Goal: Information Seeking & Learning: Learn about a topic

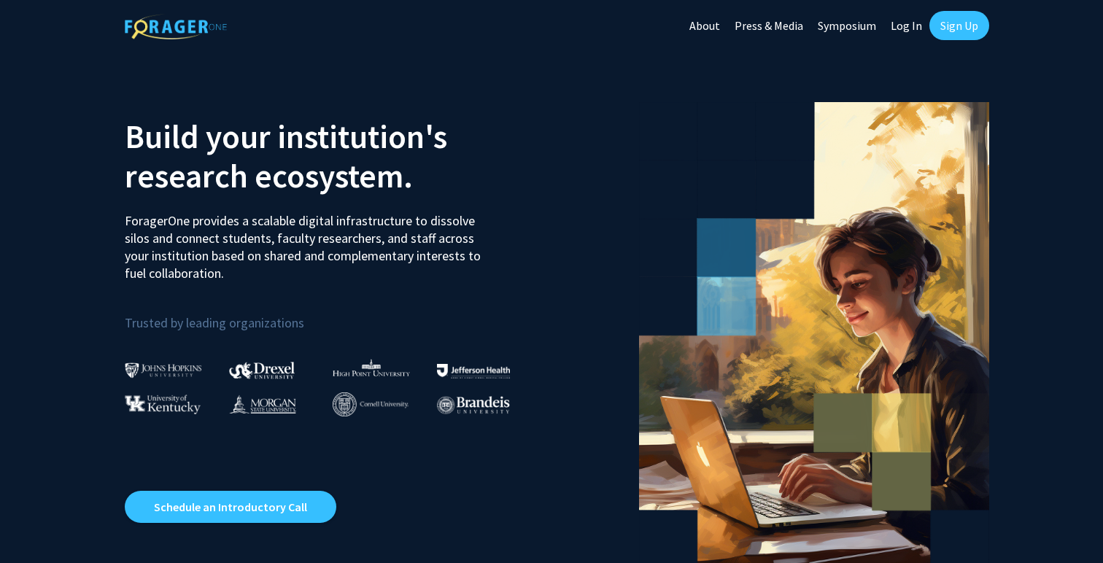
click at [906, 30] on link "Log In" at bounding box center [906, 25] width 46 height 51
select select
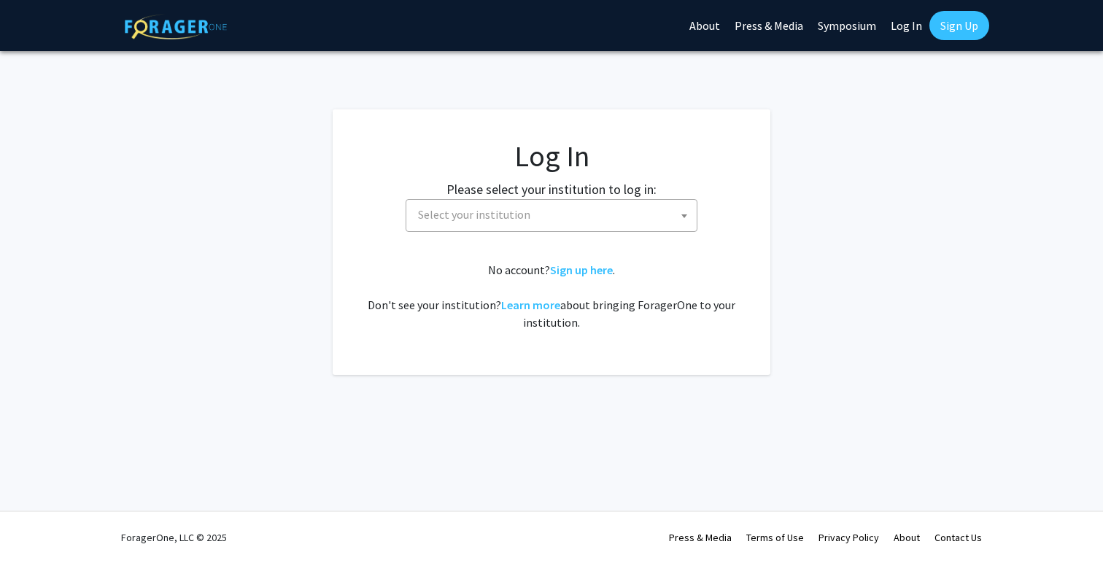
click at [574, 217] on span "Select your institution" at bounding box center [554, 215] width 284 height 30
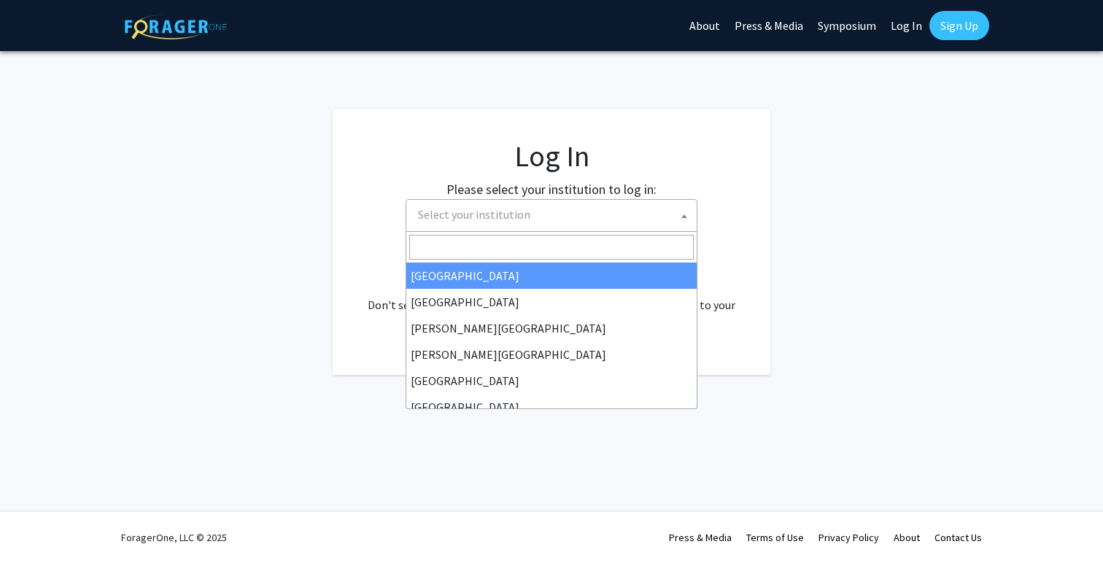
type input "i"
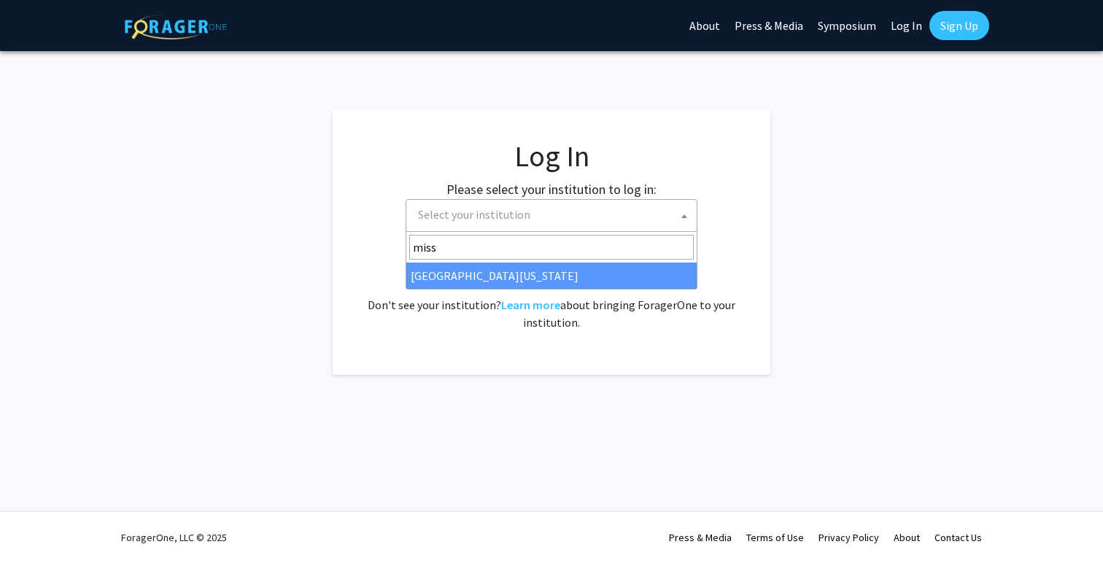
type input "miss"
select select "33"
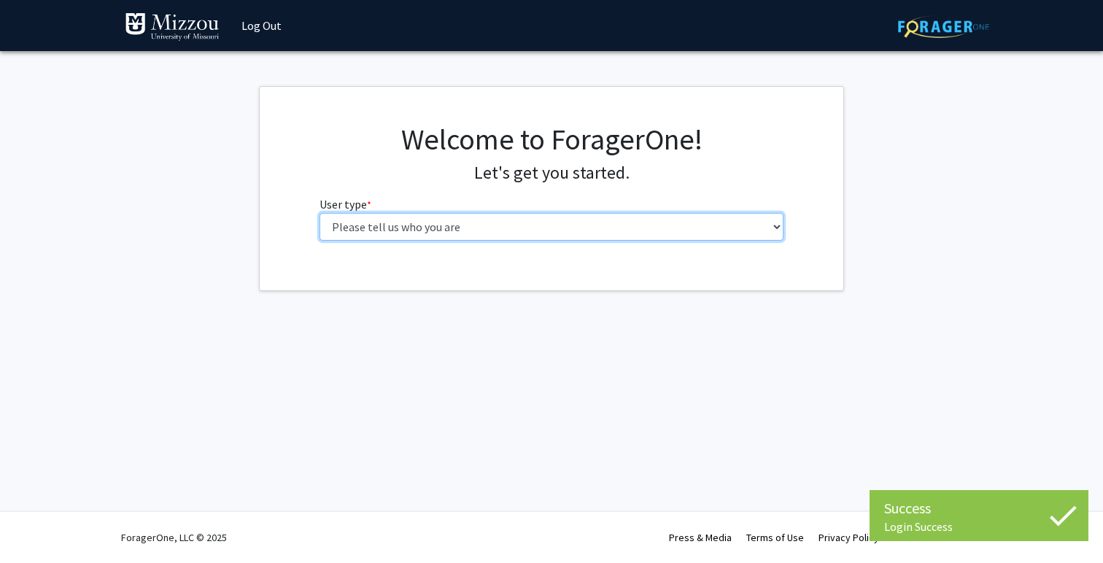
click at [473, 220] on select "Please tell us who you are Undergraduate Student Master's Student Doctoral Cand…" at bounding box center [551, 227] width 465 height 28
select select "6: adminAssistant"
click at [319, 213] on select "Please tell us who you are Undergraduate Student Master's Student Doctoral Cand…" at bounding box center [551, 227] width 465 height 28
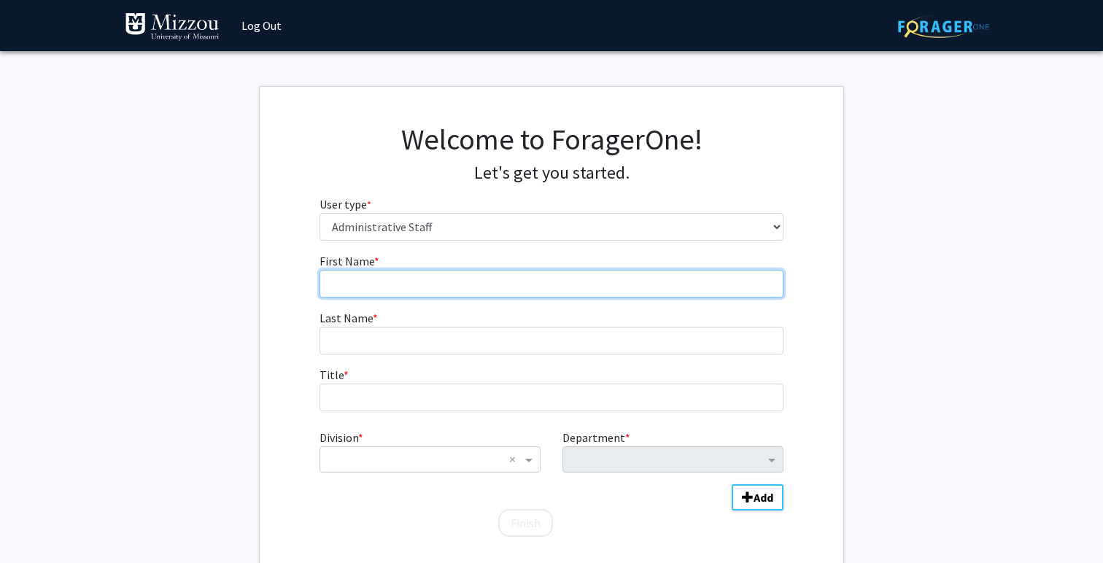
click at [457, 283] on input "First Name * required" at bounding box center [551, 284] width 465 height 28
type input "[PERSON_NAME]"
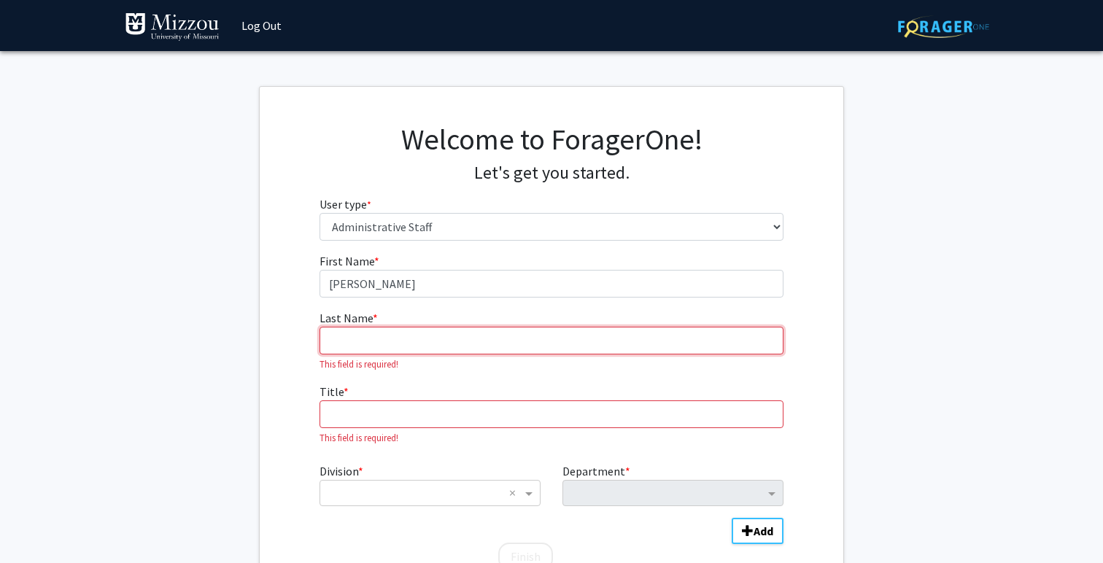
click at [428, 329] on input "Last Name * required" at bounding box center [551, 341] width 465 height 28
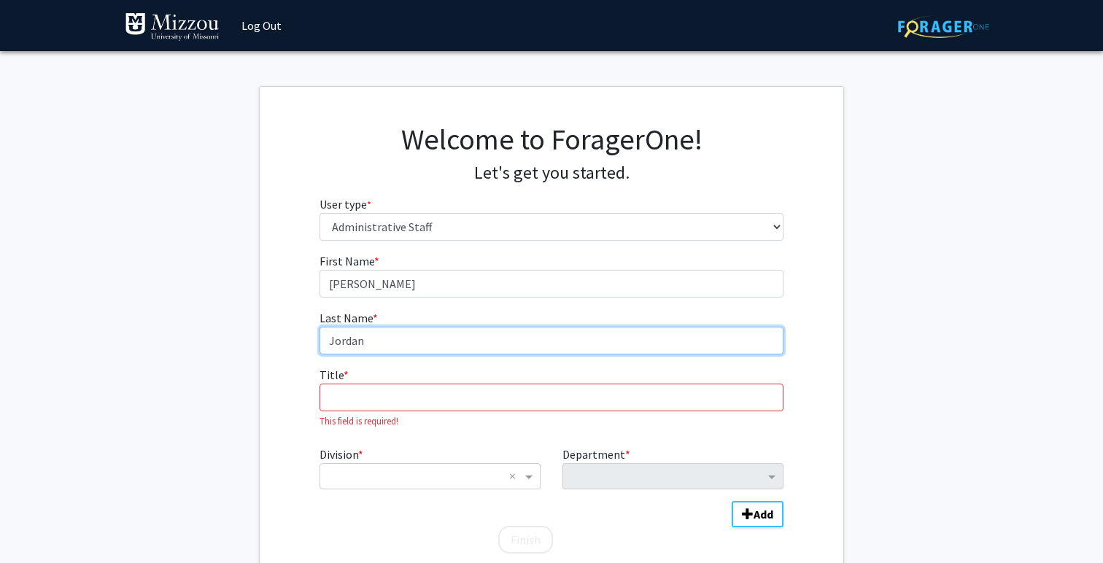
type input "Jordan"
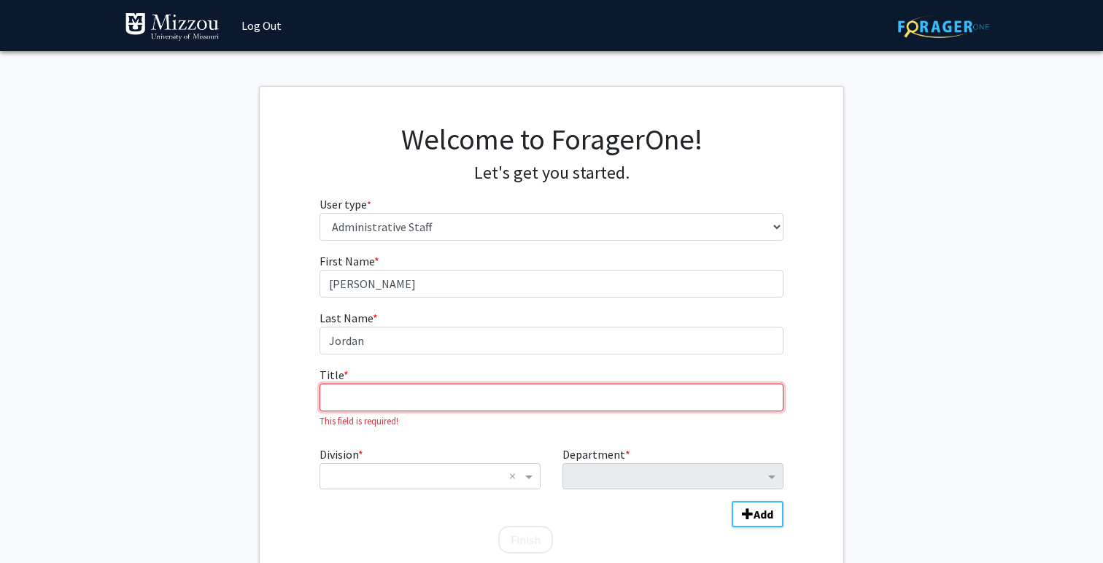
click at [432, 399] on input "Title * required" at bounding box center [551, 398] width 465 height 28
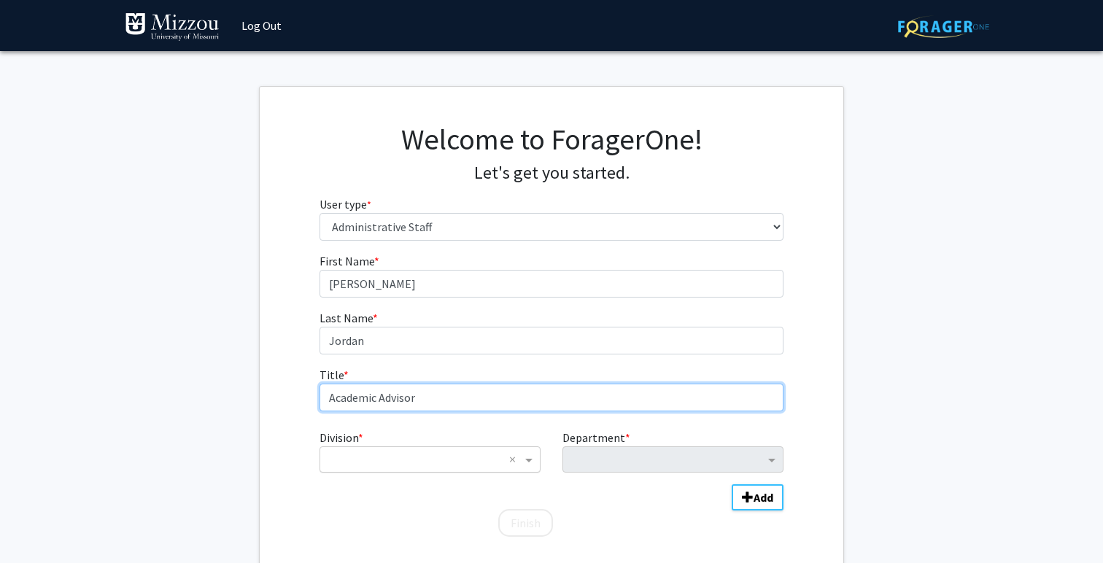
type input "Academic Advisor"
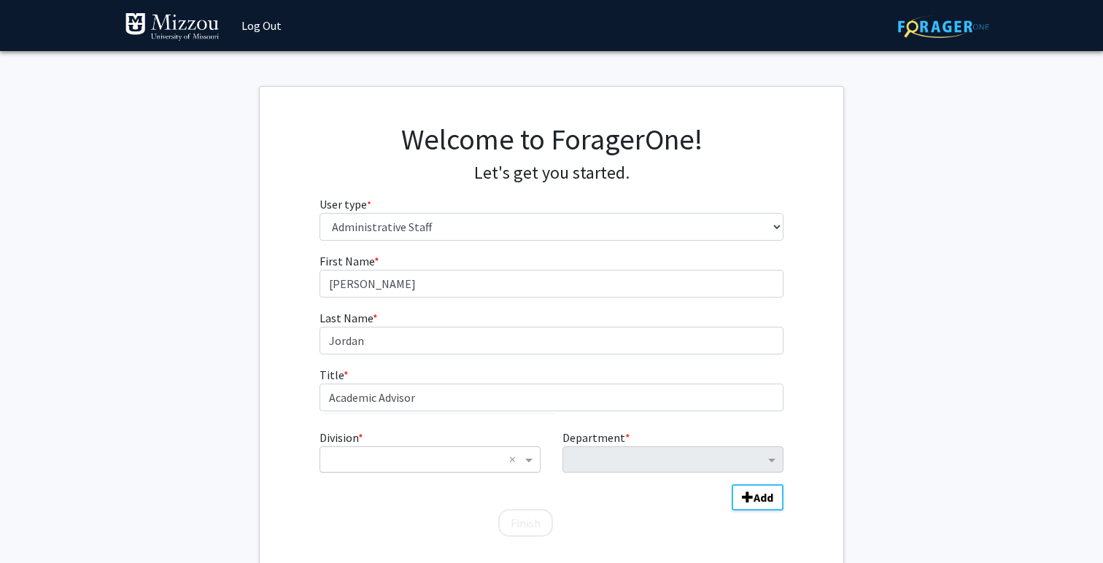
click at [418, 463] on input "Division" at bounding box center [415, 460] width 176 height 18
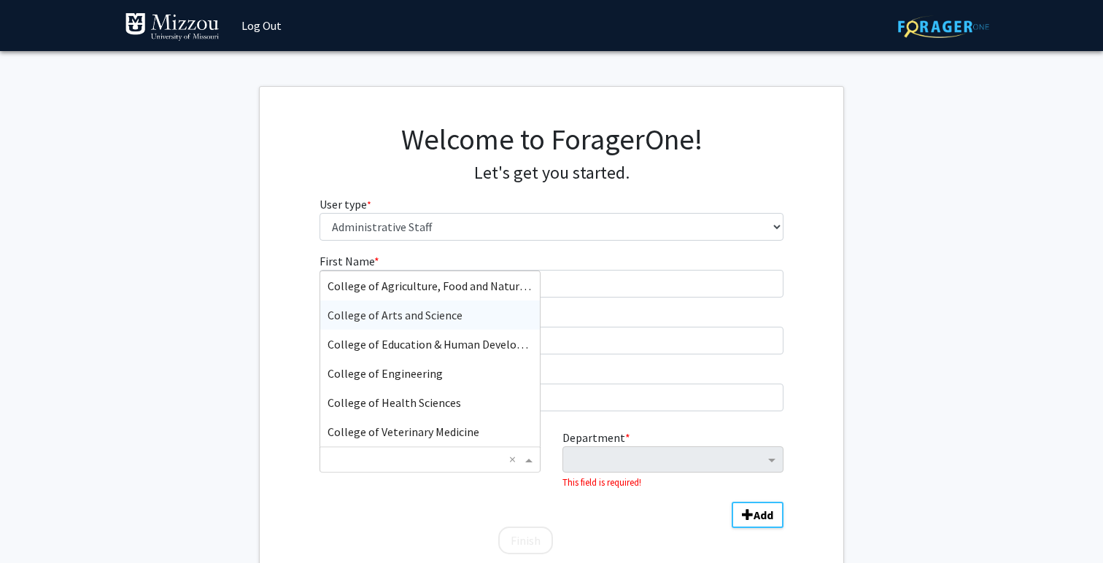
click at [427, 317] on span "College of Arts and Science" at bounding box center [394, 315] width 135 height 15
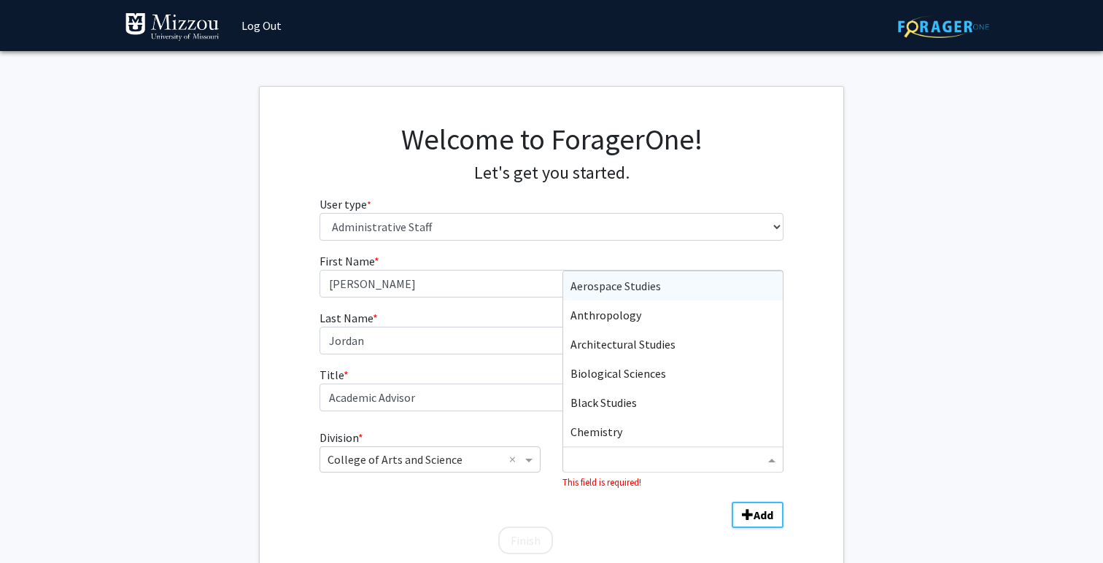
click at [629, 455] on input "Department" at bounding box center [667, 460] width 194 height 18
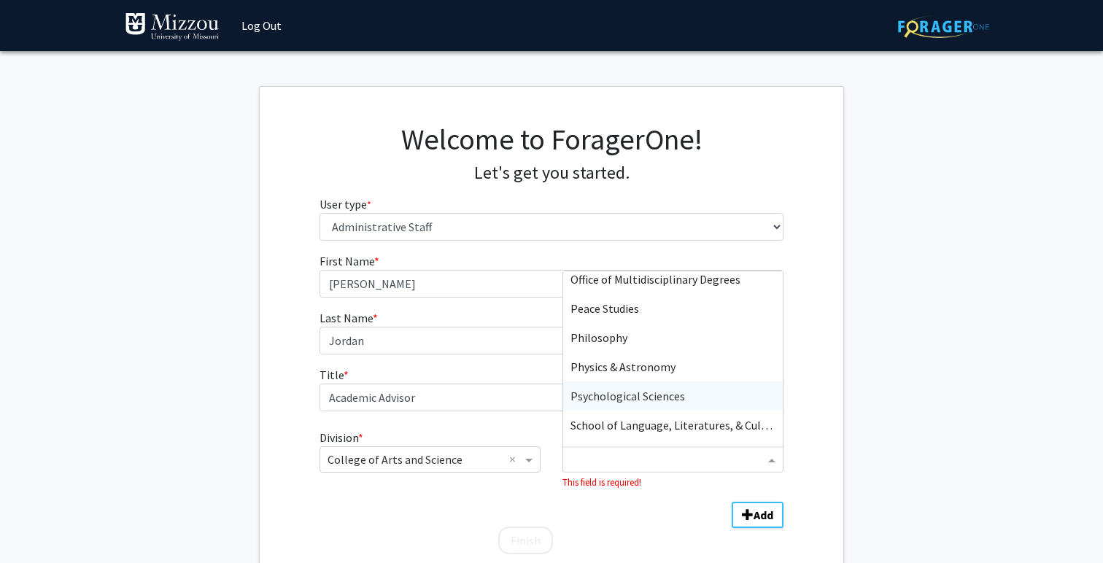
scroll to position [672, 0]
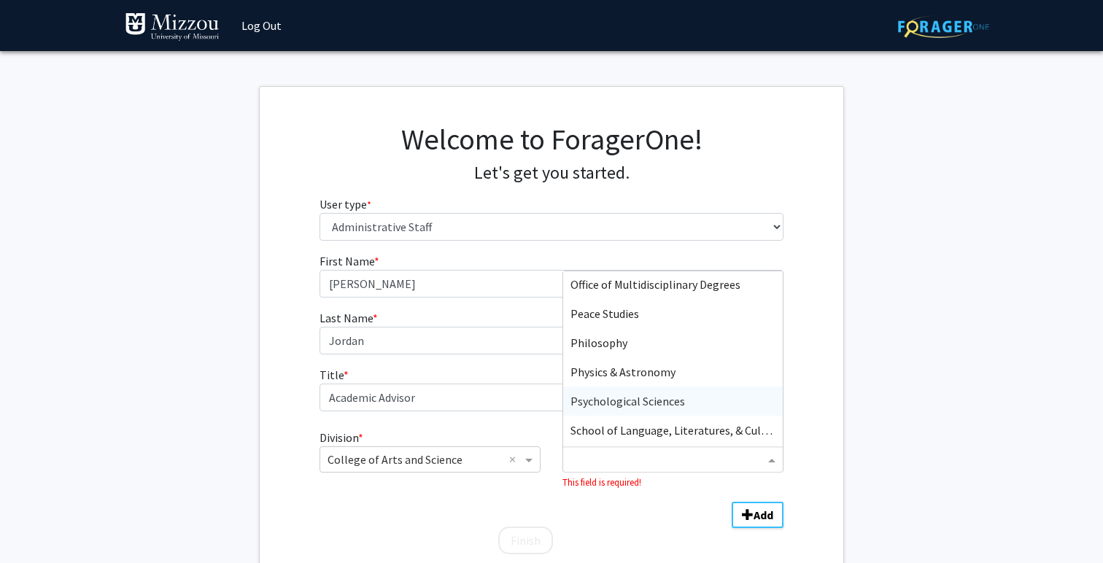
click at [632, 398] on span "Psychological Sciences" at bounding box center [627, 401] width 115 height 15
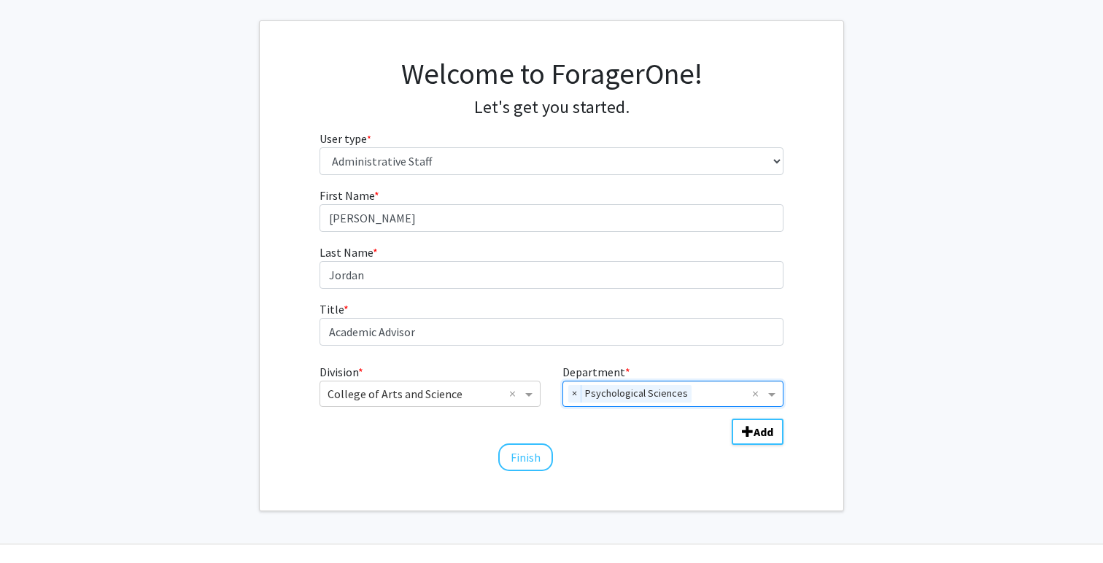
scroll to position [98, 0]
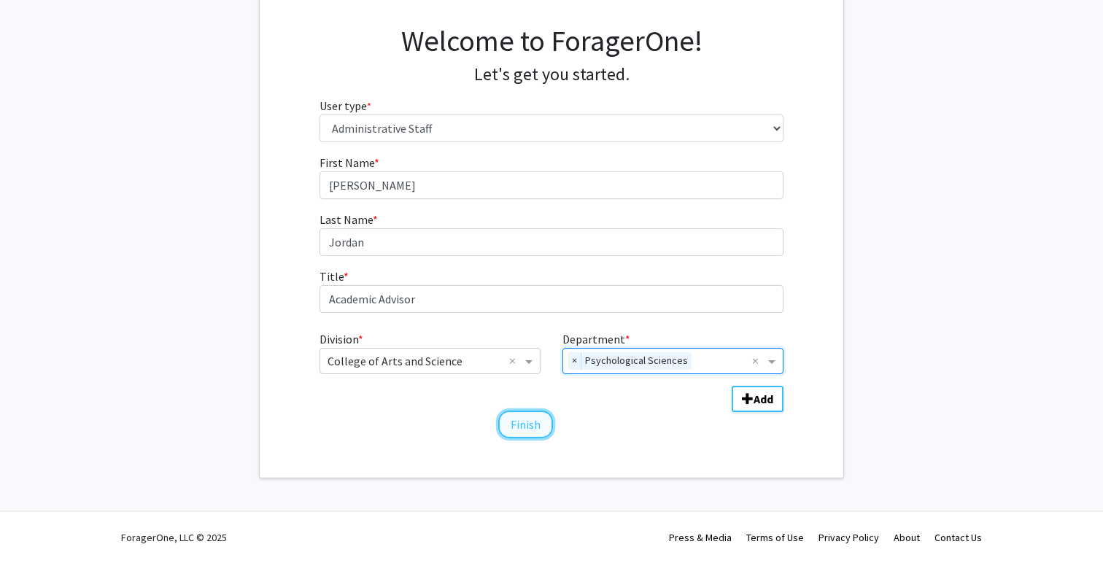
click at [529, 427] on button "Finish" at bounding box center [525, 425] width 55 height 28
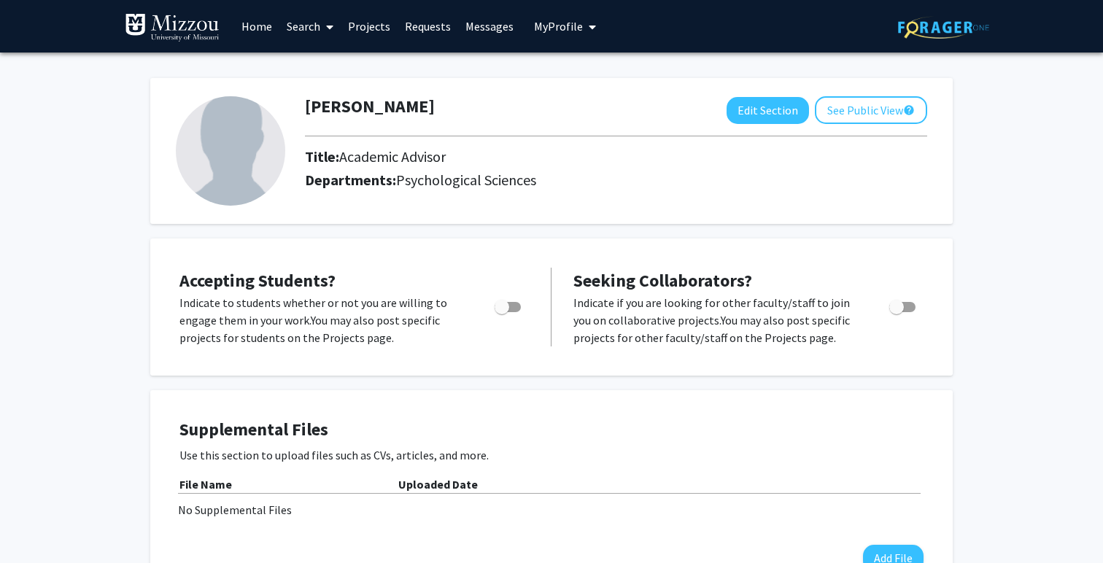
click at [256, 27] on link "Home" at bounding box center [256, 26] width 45 height 51
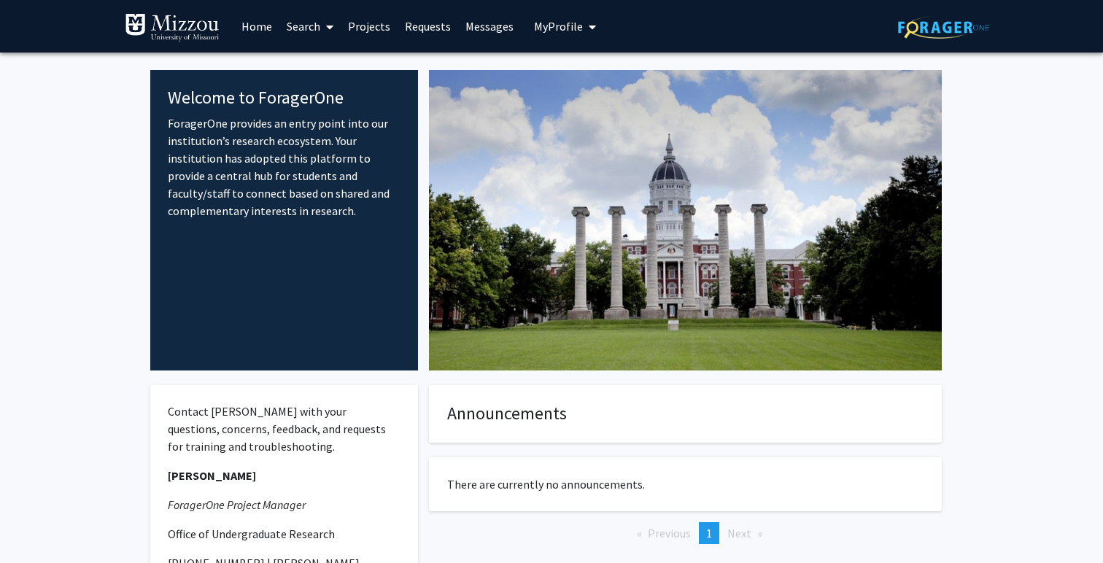
click at [562, 21] on span "My Profile" at bounding box center [558, 26] width 49 height 15
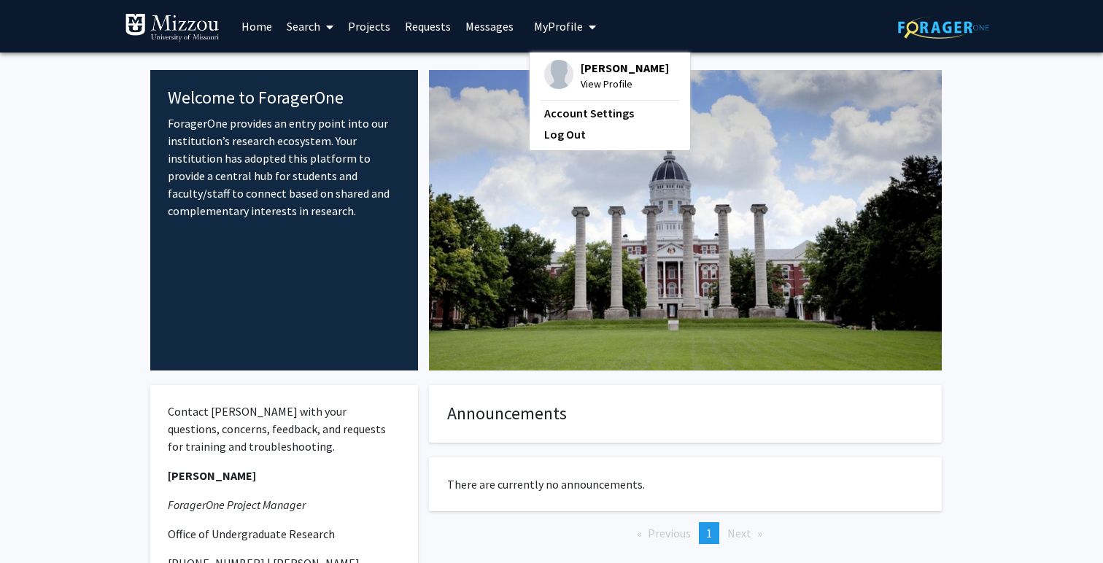
click at [581, 73] on span "[PERSON_NAME]" at bounding box center [625, 68] width 88 height 16
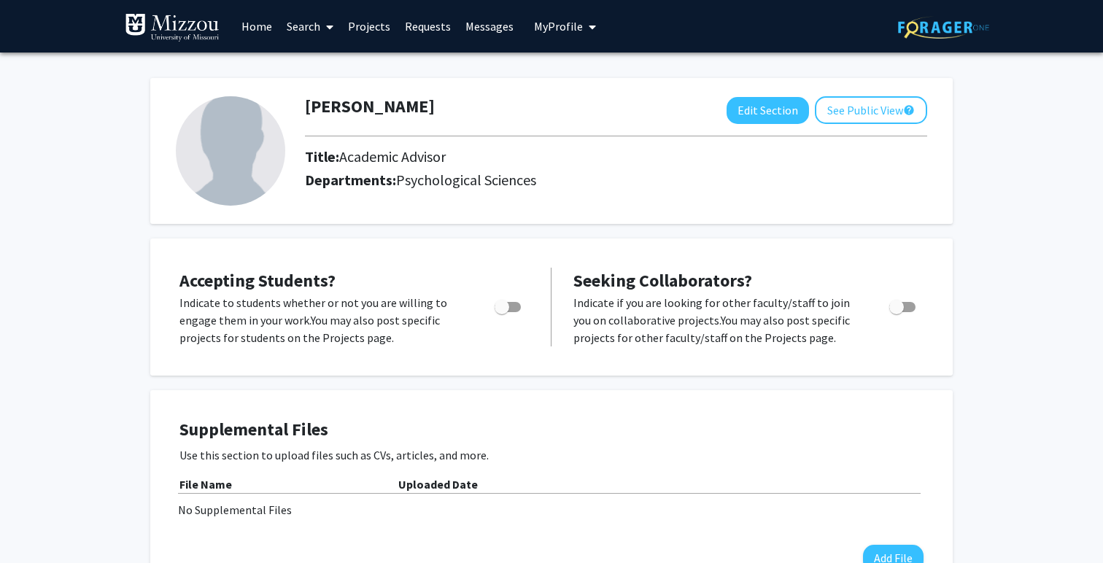
click at [310, 28] on link "Search" at bounding box center [309, 26] width 61 height 51
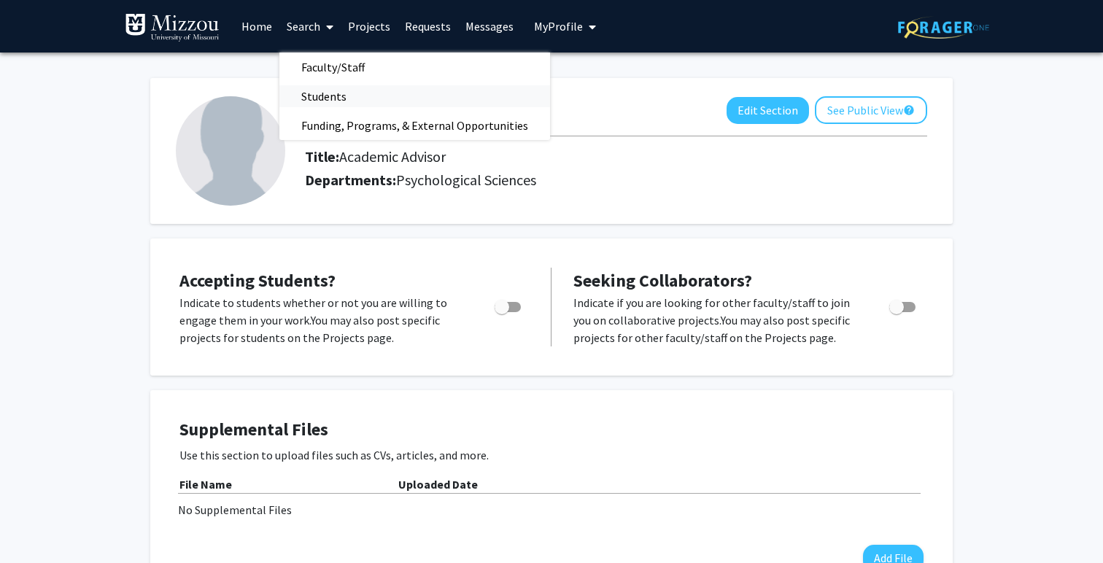
click at [322, 96] on span "Students" at bounding box center [323, 96] width 89 height 29
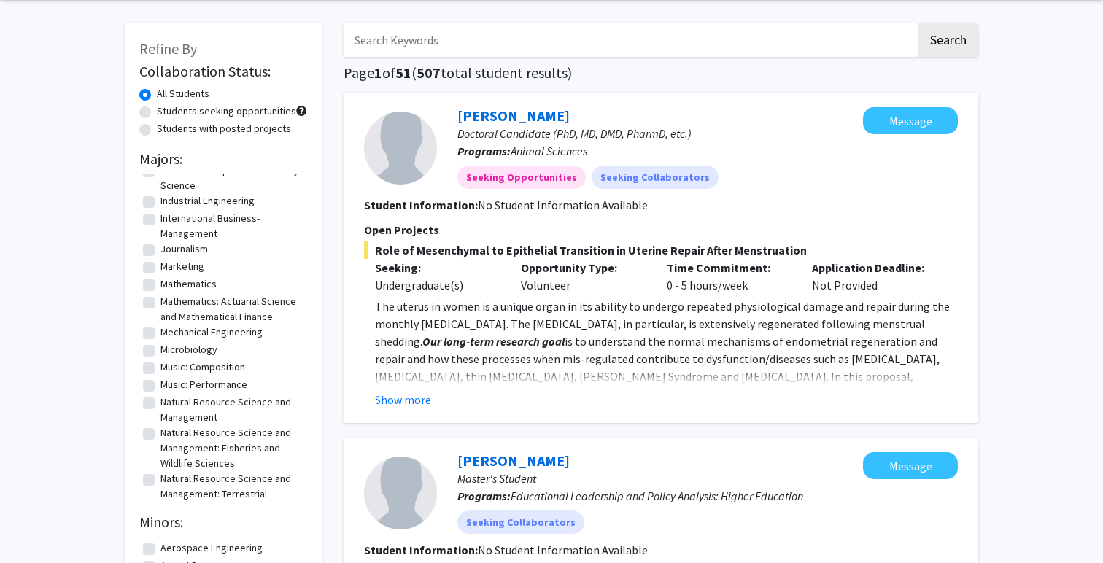
scroll to position [1020, 0]
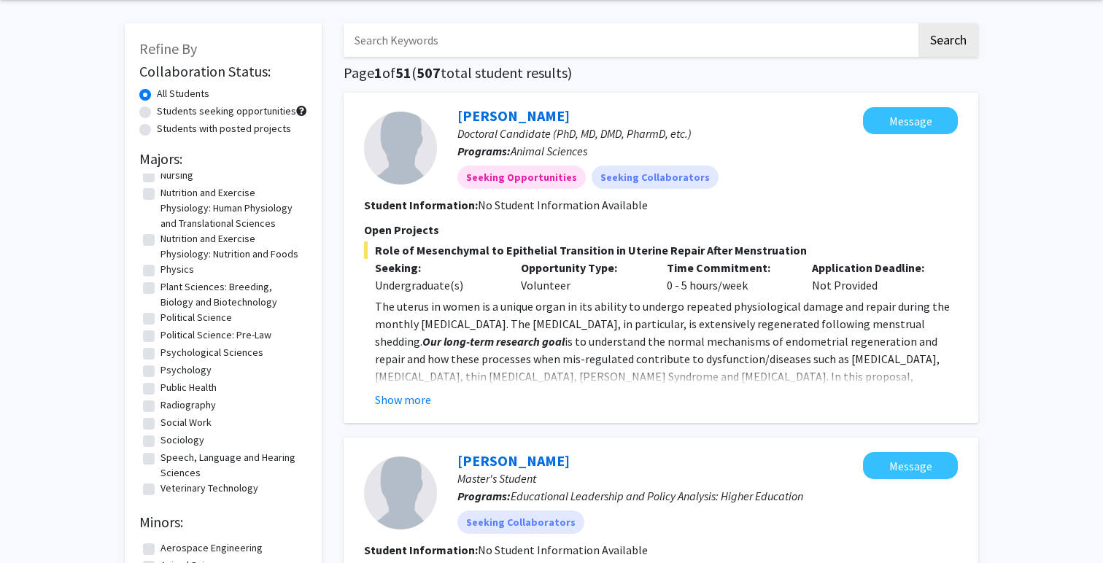
click at [160, 351] on label "Psychological Sciences" at bounding box center [211, 352] width 103 height 15
click at [160, 351] on input "Psychological Sciences" at bounding box center [164, 349] width 9 height 9
checkbox input "true"
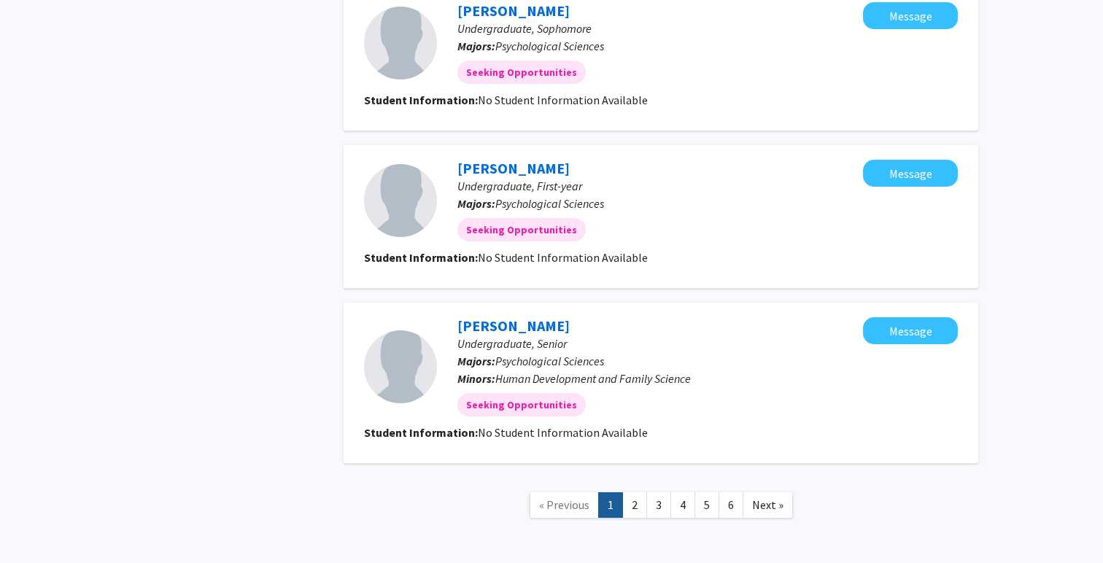
scroll to position [1674, 0]
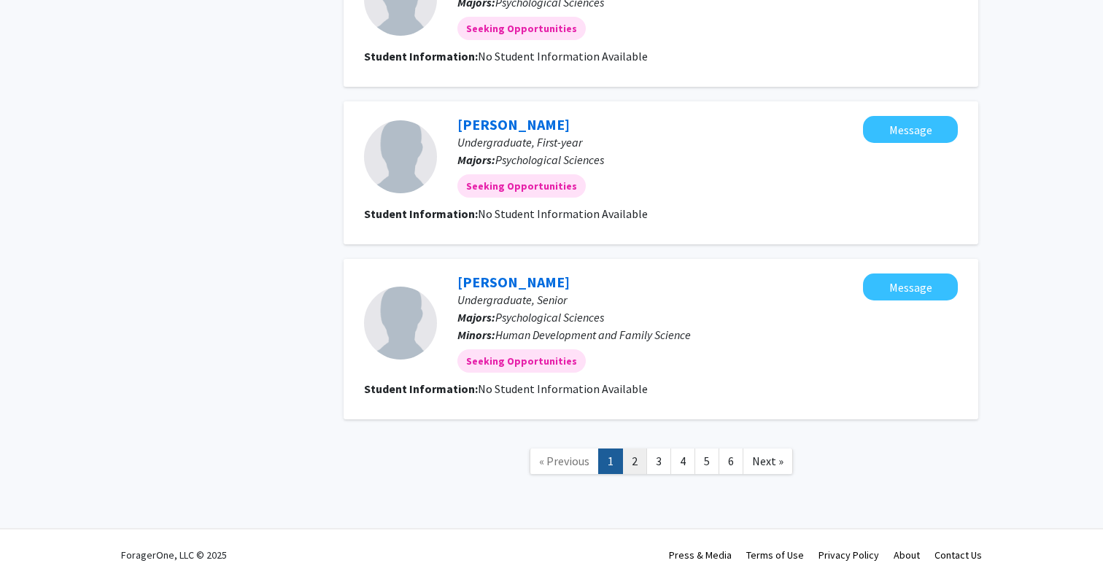
click at [635, 449] on link "2" at bounding box center [634, 462] width 25 height 26
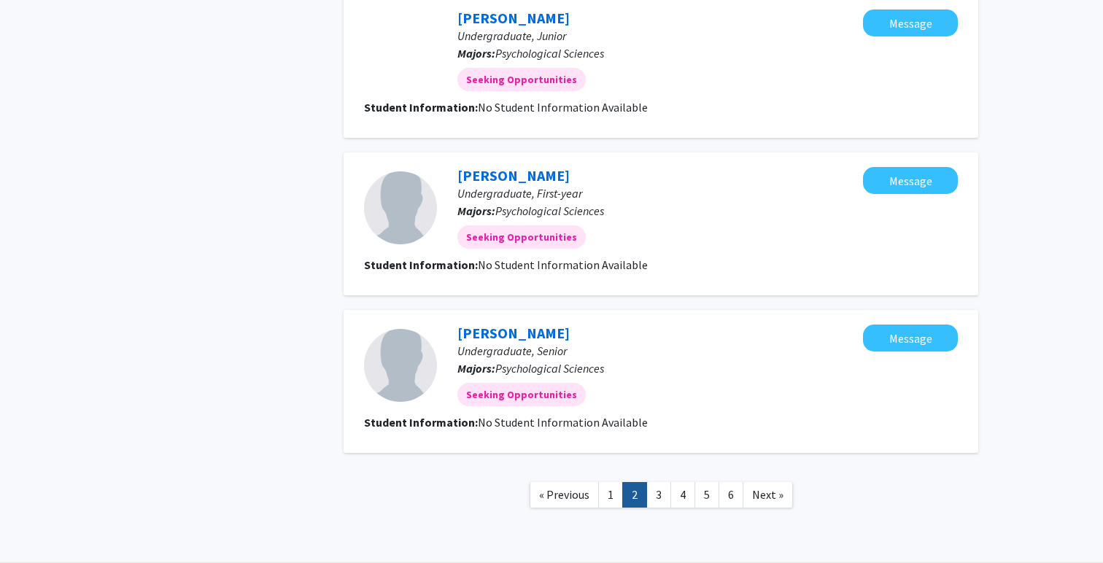
scroll to position [1429, 0]
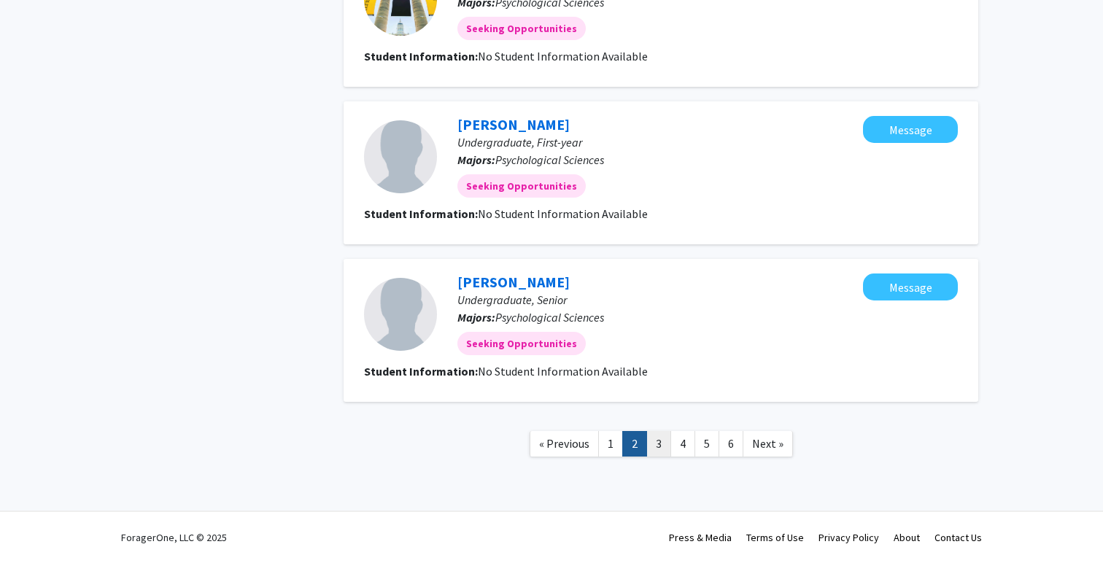
click at [658, 440] on link "3" at bounding box center [658, 444] width 25 height 26
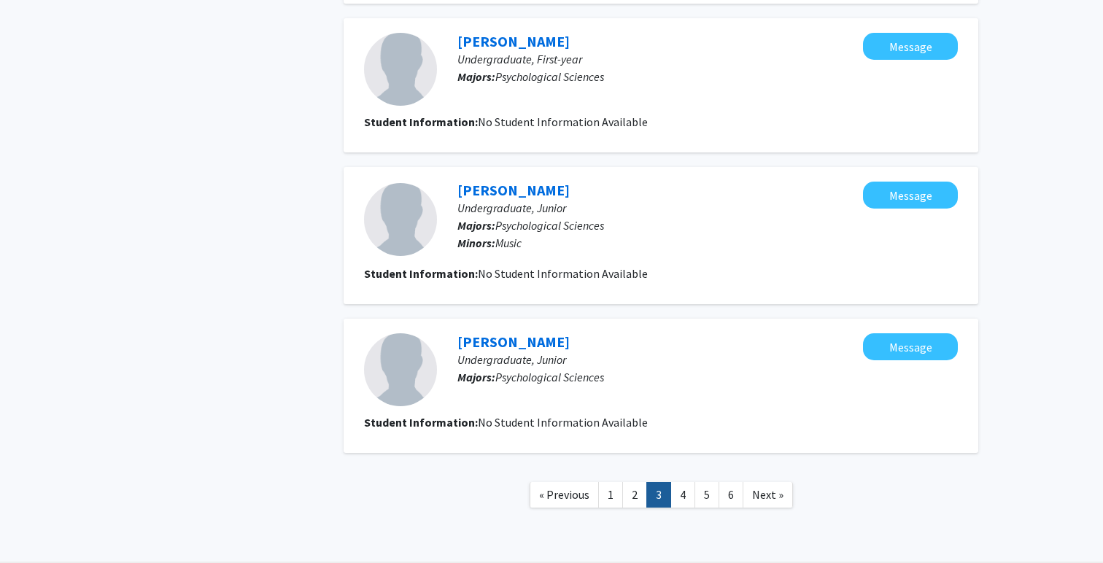
scroll to position [1373, 0]
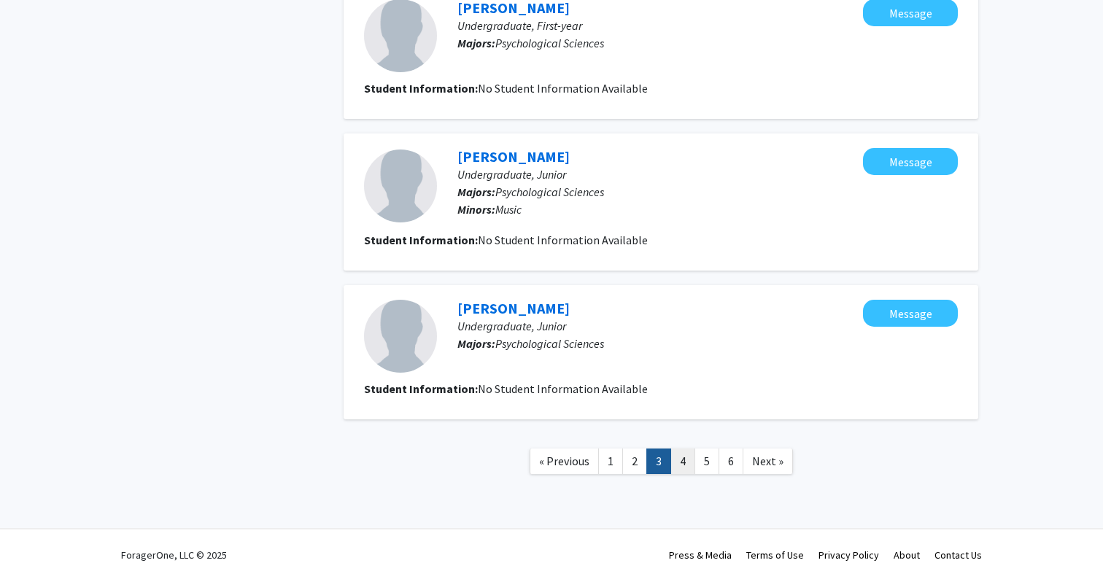
click at [679, 449] on link "4" at bounding box center [682, 462] width 25 height 26
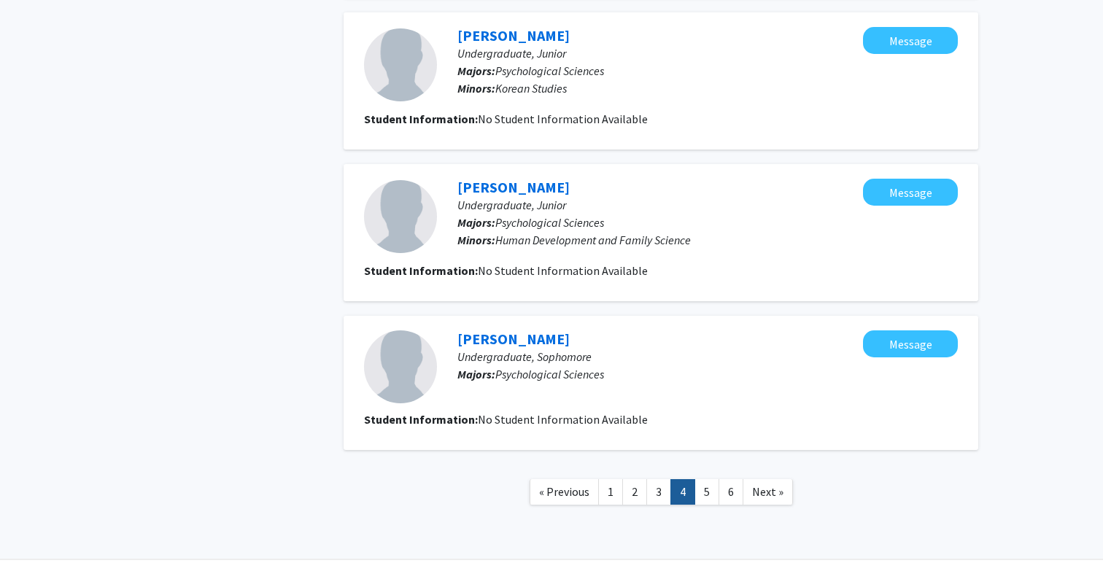
scroll to position [1233, 0]
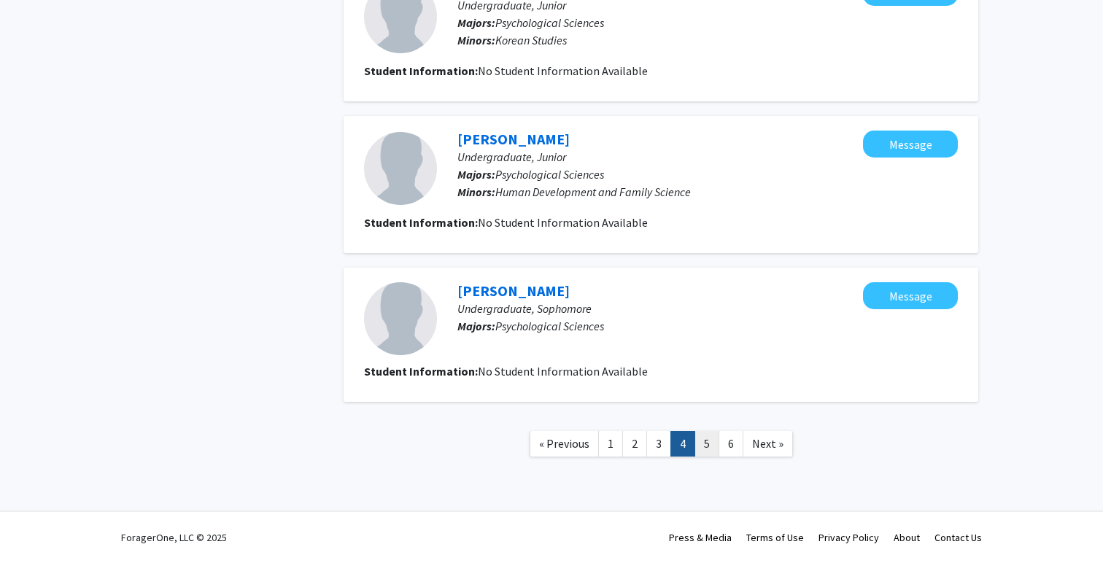
click at [704, 444] on link "5" at bounding box center [706, 444] width 25 height 26
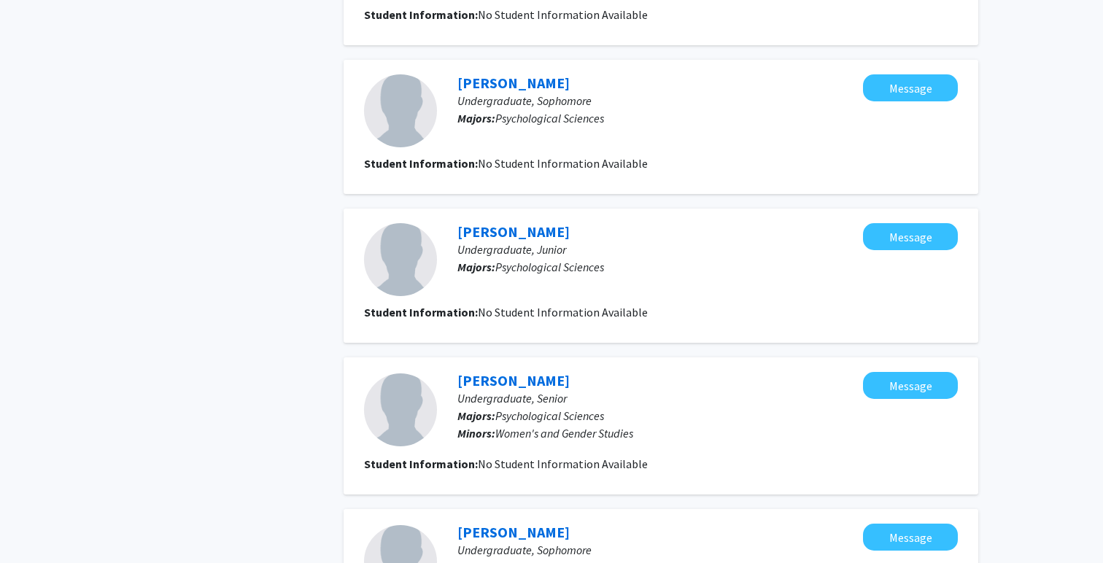
scroll to position [1239, 0]
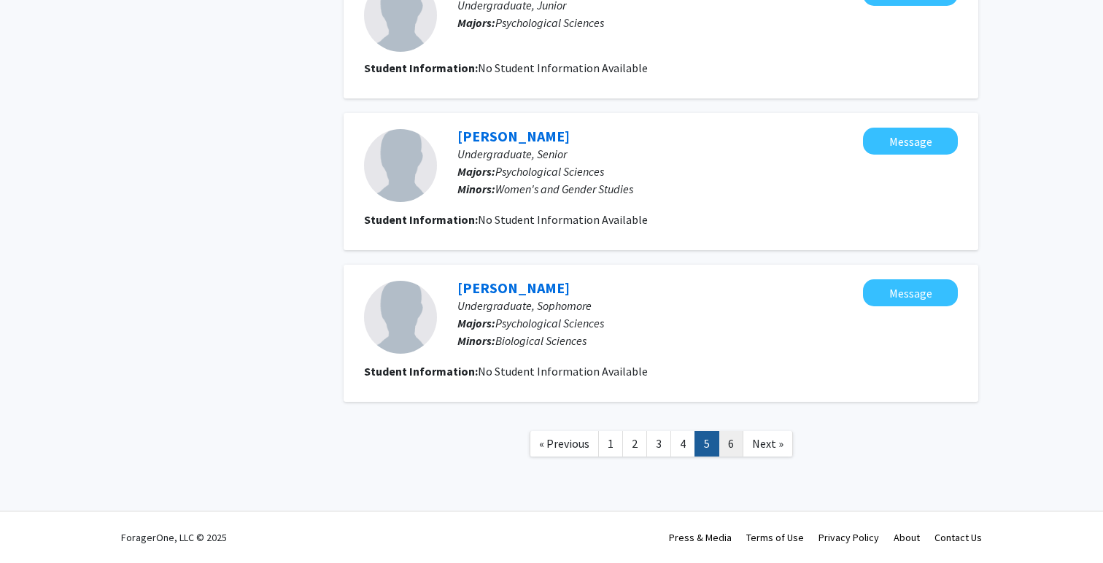
click at [726, 441] on link "6" at bounding box center [730, 444] width 25 height 26
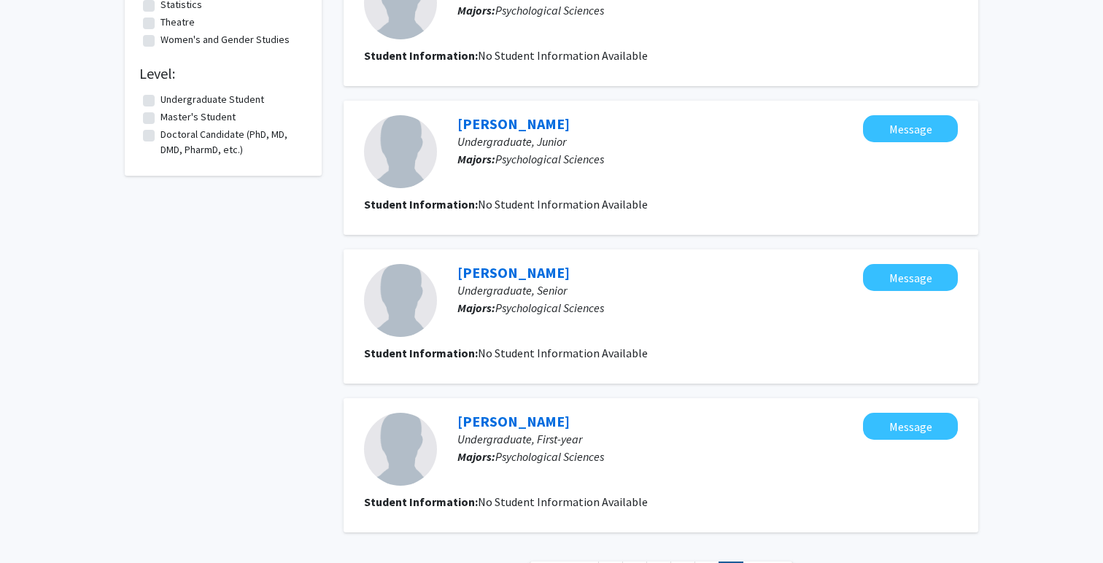
scroll to position [626, 0]
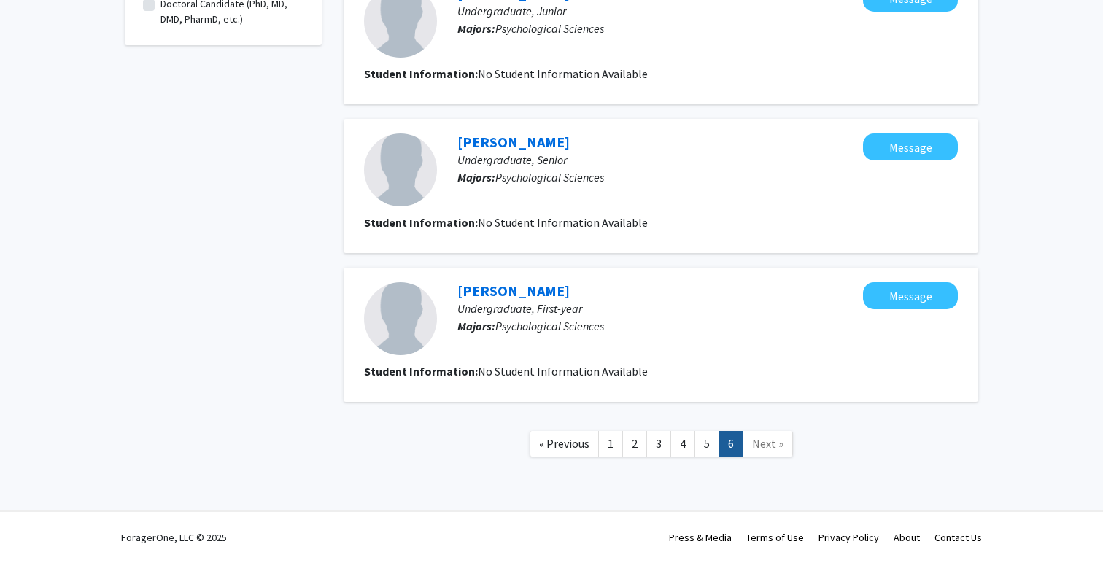
click at [754, 445] on span "Next »" at bounding box center [767, 443] width 31 height 15
click at [608, 441] on link "1" at bounding box center [610, 444] width 25 height 26
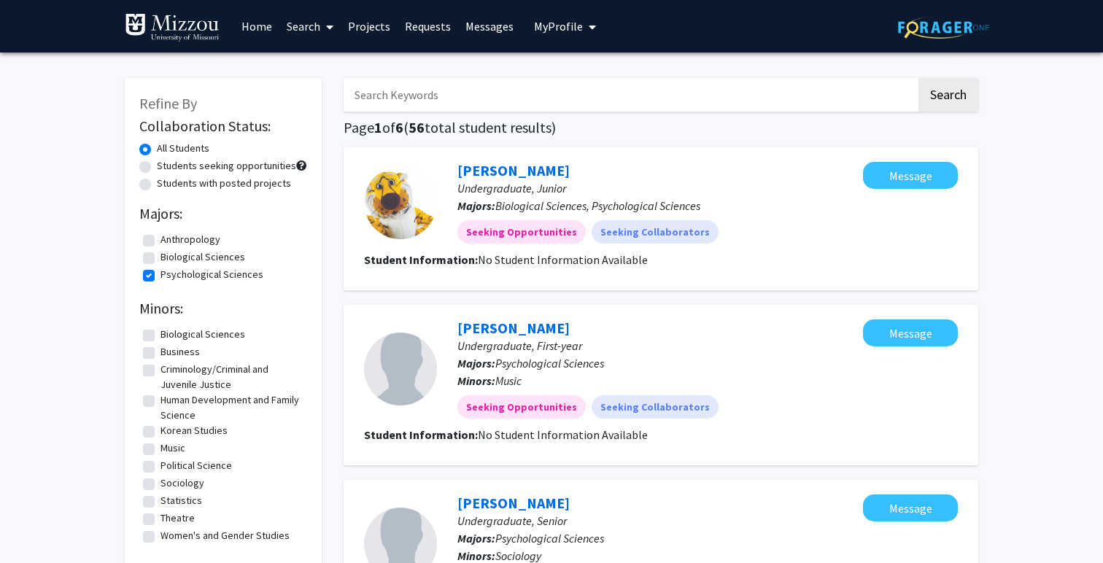
click at [308, 25] on link "Search" at bounding box center [309, 26] width 61 height 51
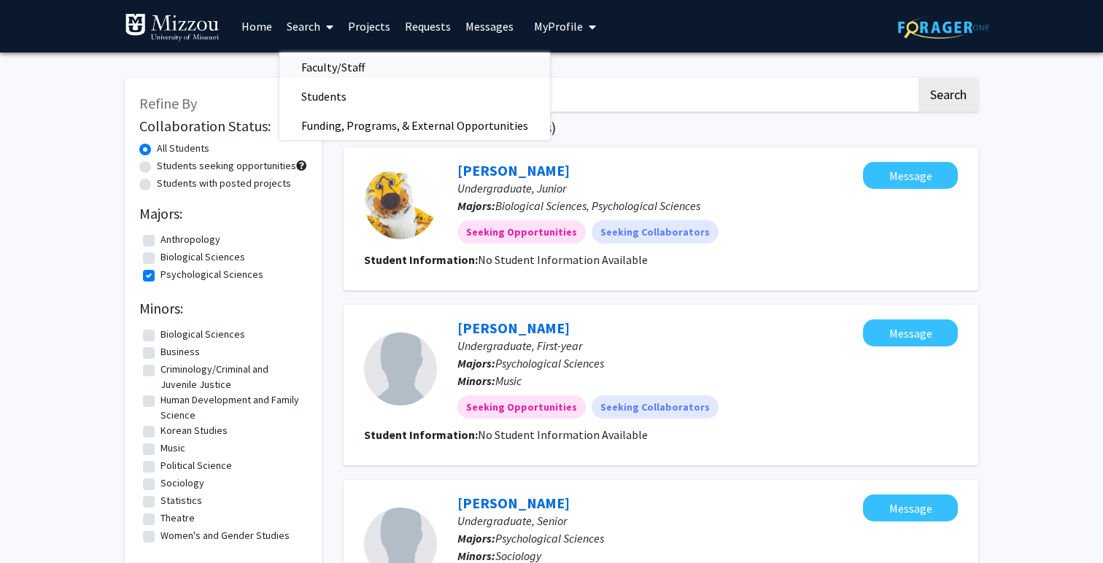
click at [328, 71] on span "Faculty/Staff" at bounding box center [332, 67] width 107 height 29
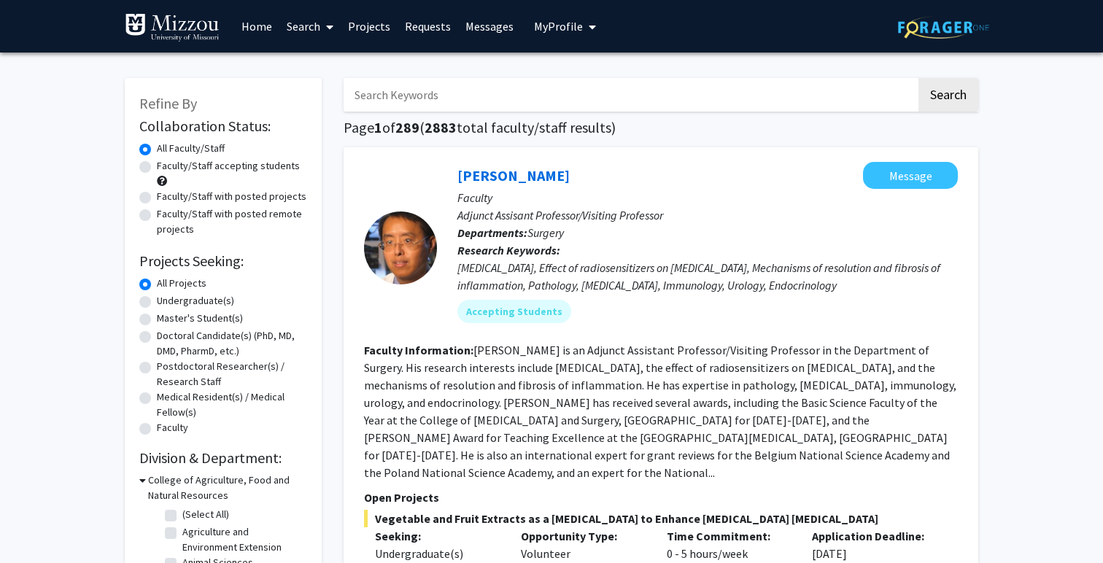
click at [157, 299] on label "Undergraduate(s)" at bounding box center [195, 300] width 77 height 15
click at [157, 299] on input "Undergraduate(s)" at bounding box center [161, 297] width 9 height 9
radio input "true"
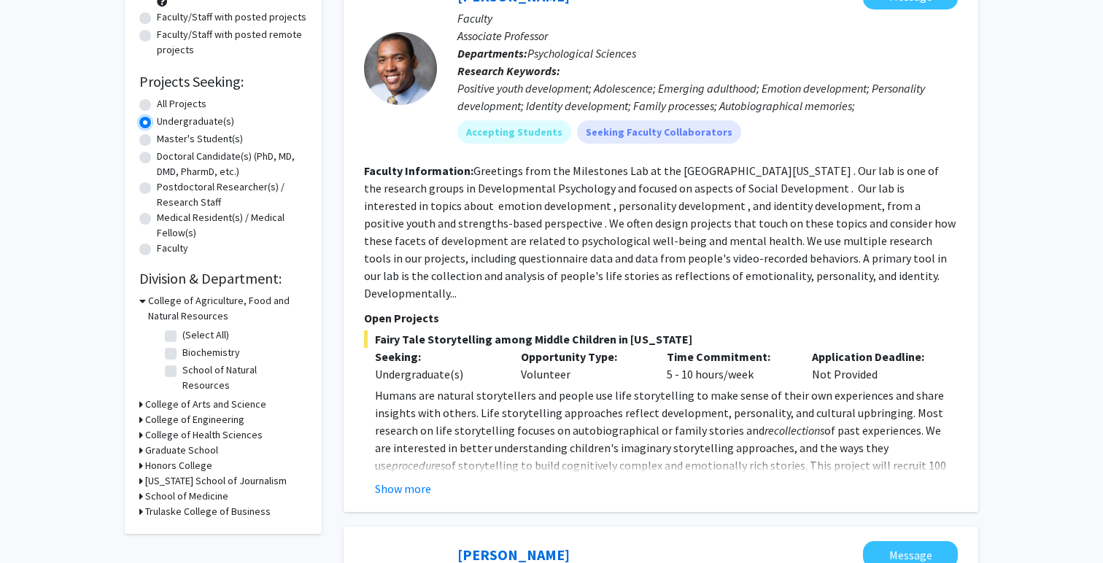
scroll to position [194, 0]
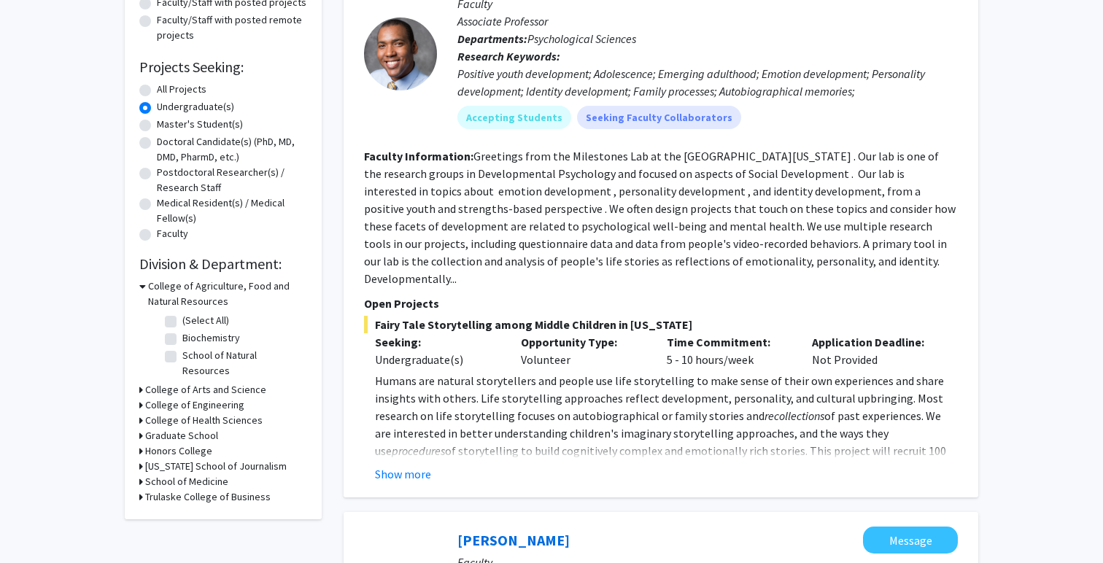
click at [141, 382] on icon at bounding box center [141, 389] width 4 height 15
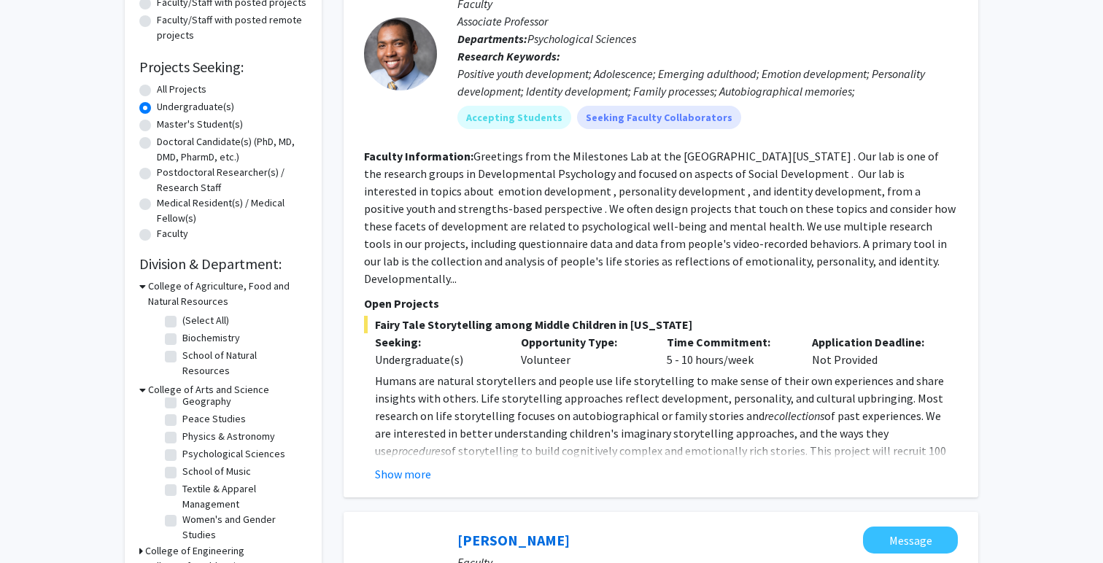
scroll to position [80, 0]
click at [182, 443] on label "Psychological Sciences" at bounding box center [233, 450] width 103 height 15
click at [182, 443] on input "Psychological Sciences" at bounding box center [186, 447] width 9 height 9
checkbox input "true"
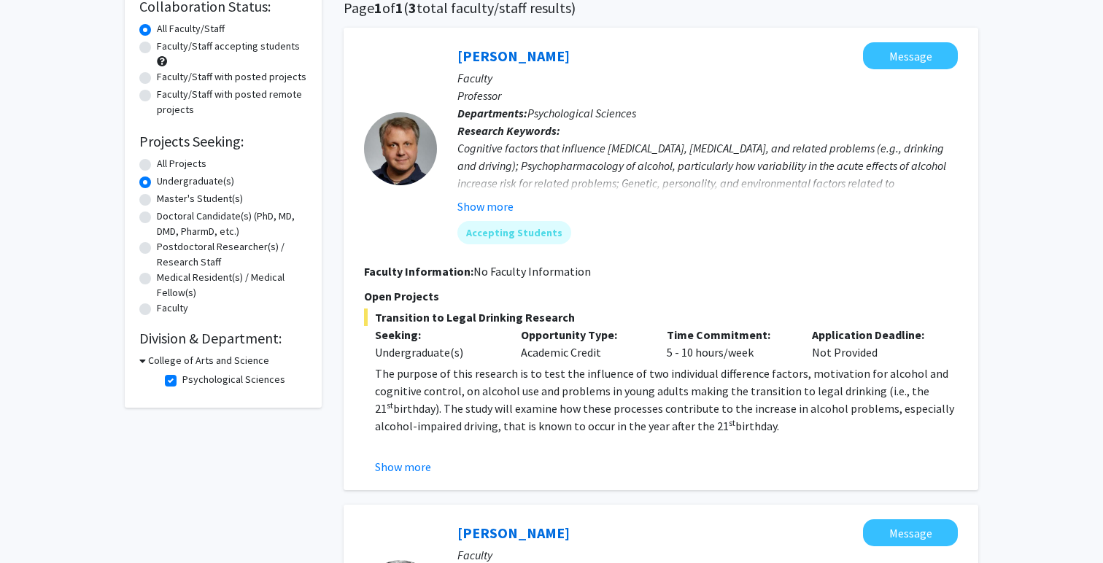
scroll to position [125, 0]
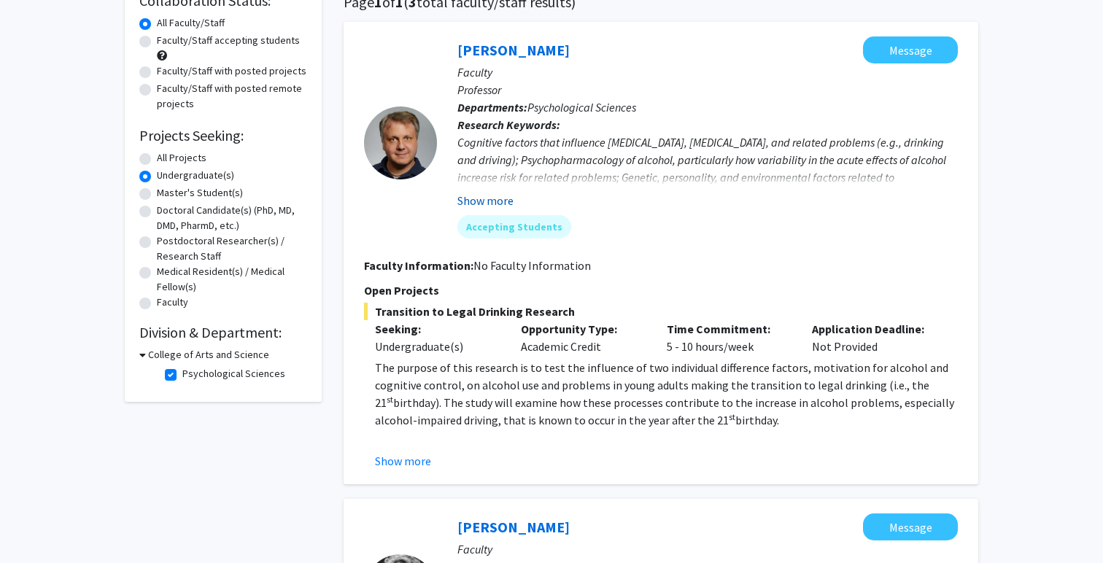
click at [490, 198] on button "Show more" at bounding box center [485, 201] width 56 height 18
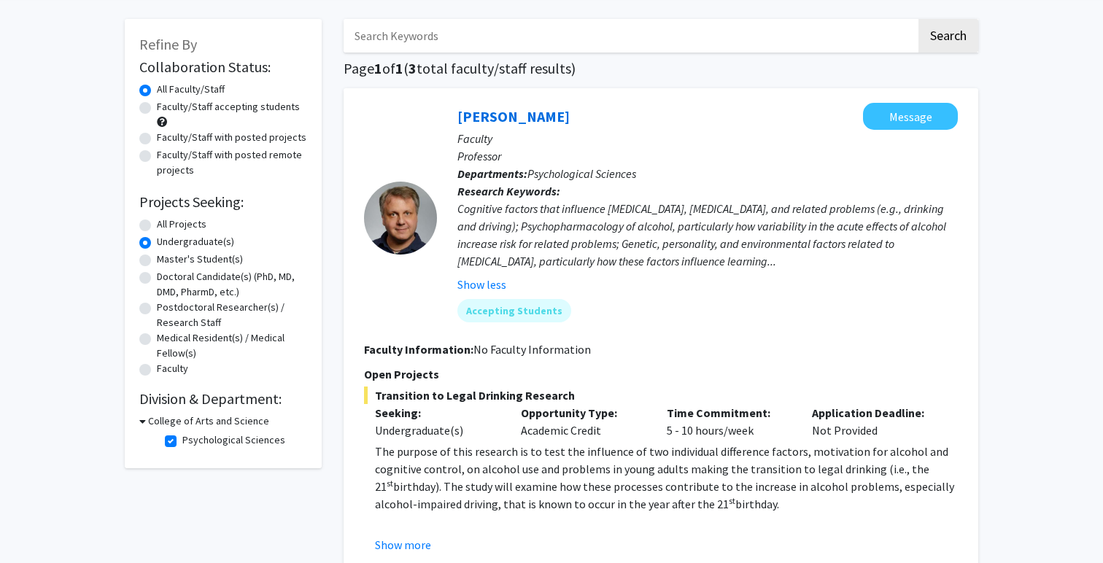
scroll to position [15, 0]
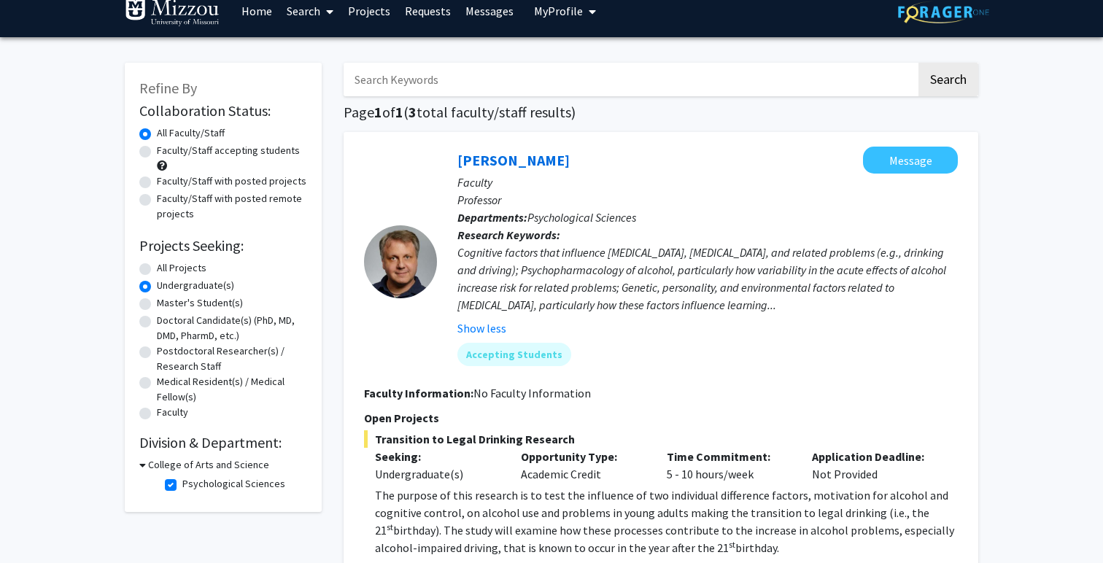
click at [182, 484] on label "Psychological Sciences" at bounding box center [233, 483] width 103 height 15
click at [182, 484] on input "Psychological Sciences" at bounding box center [186, 480] width 9 height 9
checkbox input "false"
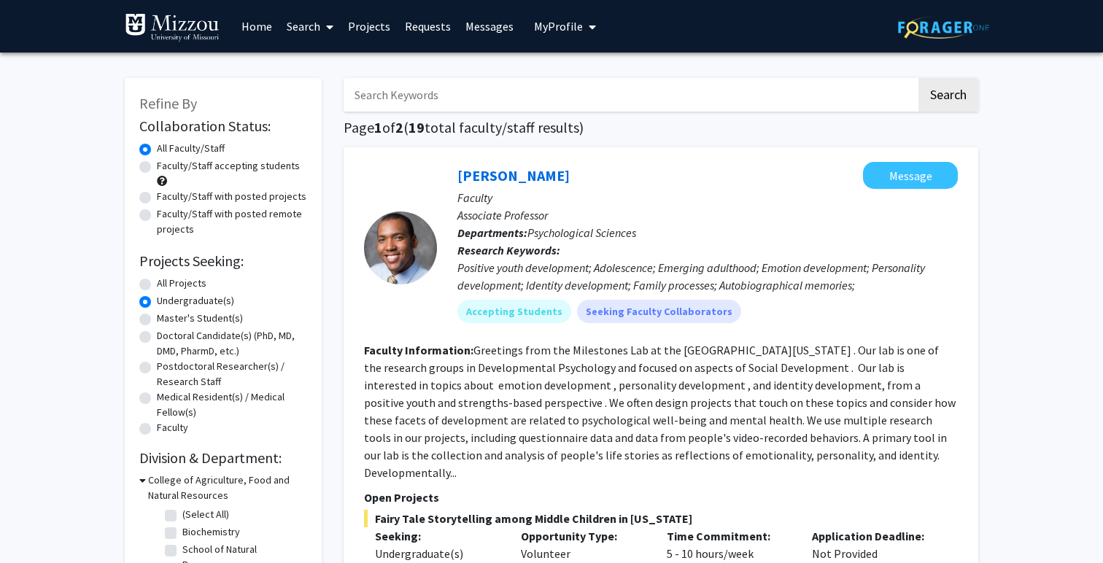
click at [408, 101] on input "Search Keywords" at bounding box center [630, 95] width 573 height 34
type input "cognitive"
click at [961, 90] on button "Search" at bounding box center [948, 95] width 60 height 34
radio input "true"
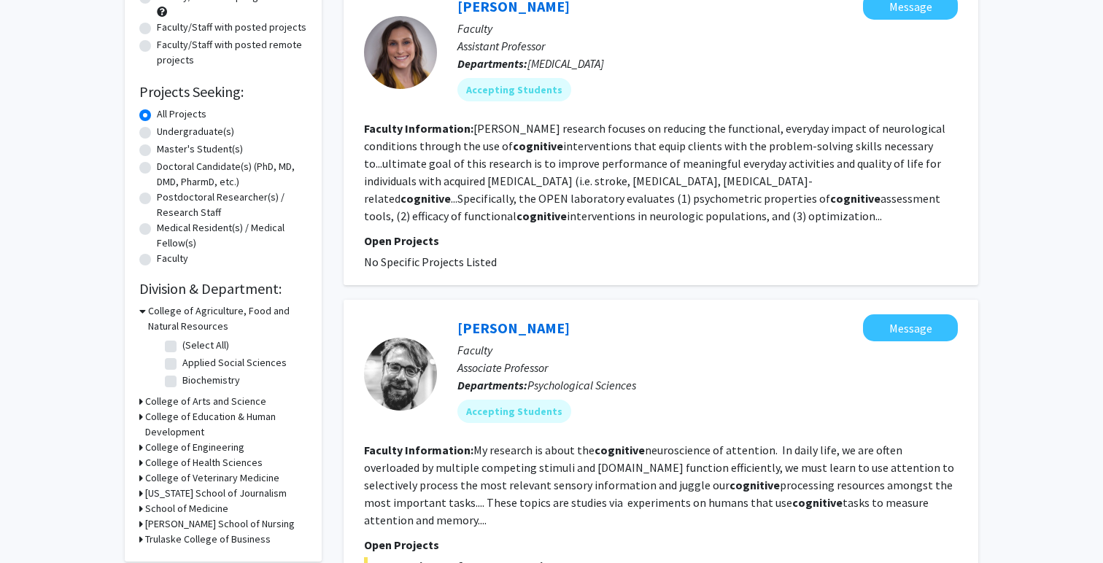
scroll to position [165, 0]
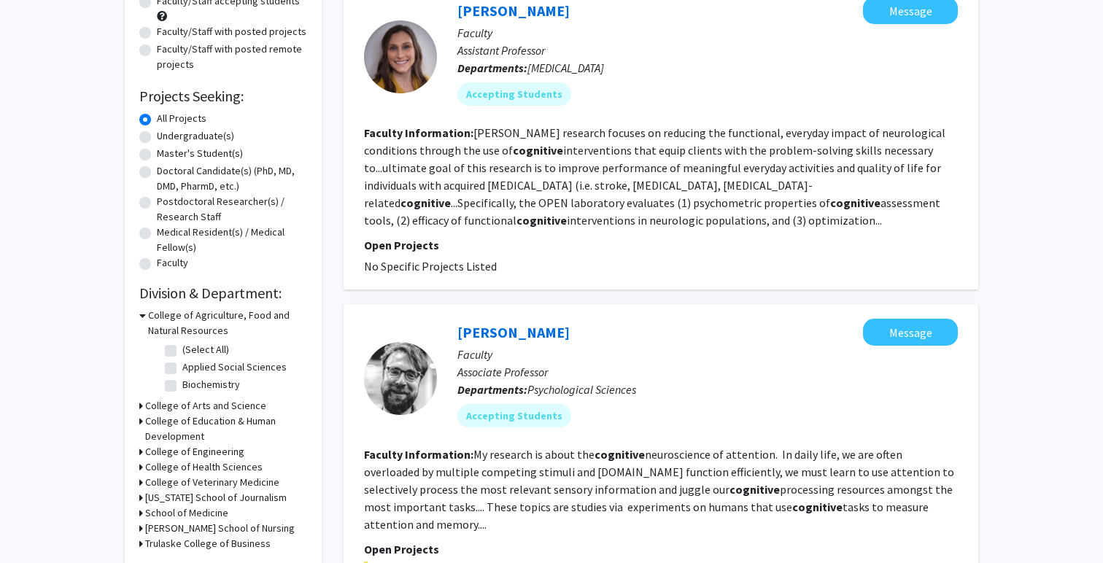
click at [157, 133] on label "Undergraduate(s)" at bounding box center [195, 135] width 77 height 15
click at [157, 133] on input "Undergraduate(s)" at bounding box center [161, 132] width 9 height 9
radio input "true"
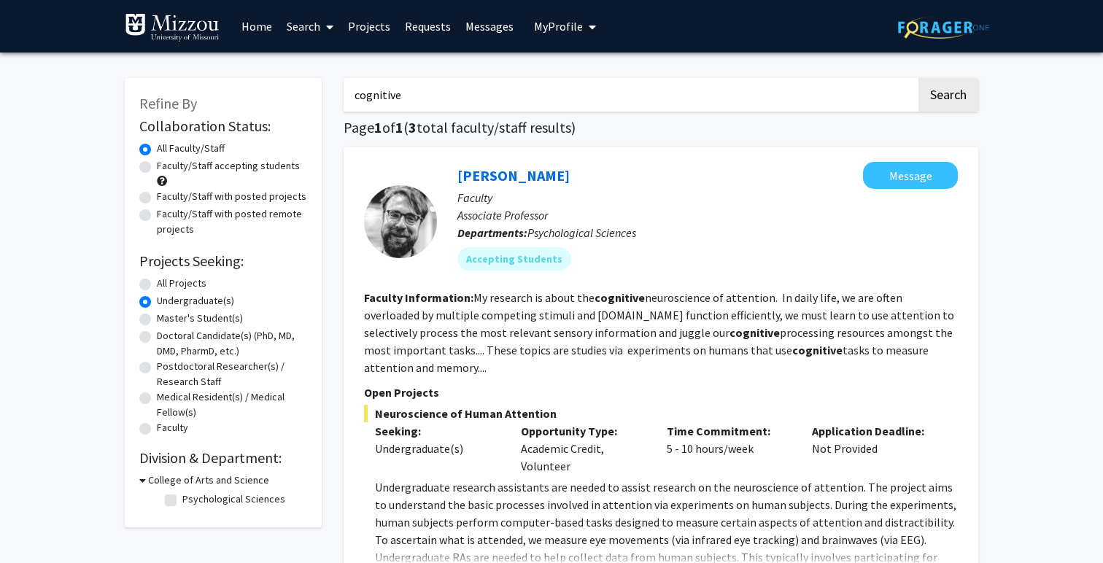
click at [489, 27] on link "Messages" at bounding box center [489, 26] width 63 height 51
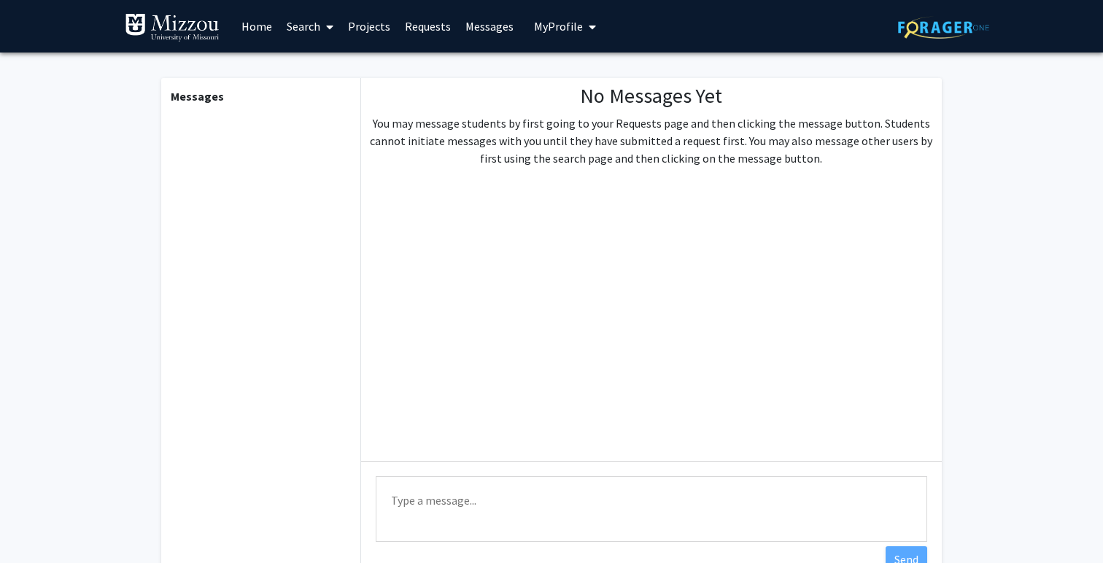
click at [422, 26] on link "Requests" at bounding box center [427, 26] width 61 height 51
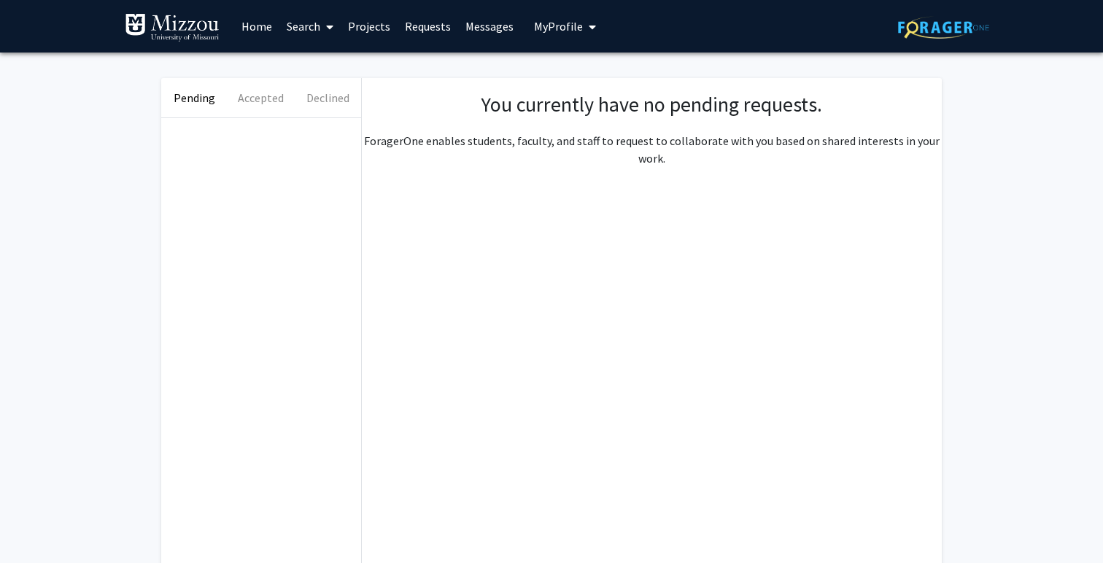
click at [354, 27] on link "Projects" at bounding box center [369, 26] width 57 height 51
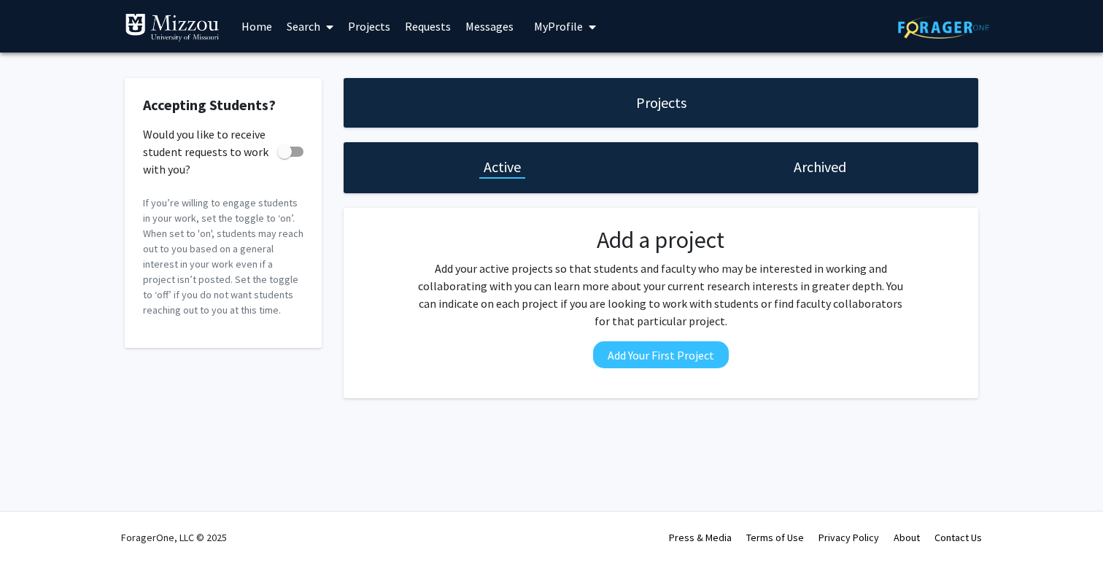
click at [251, 26] on link "Home" at bounding box center [256, 26] width 45 height 51
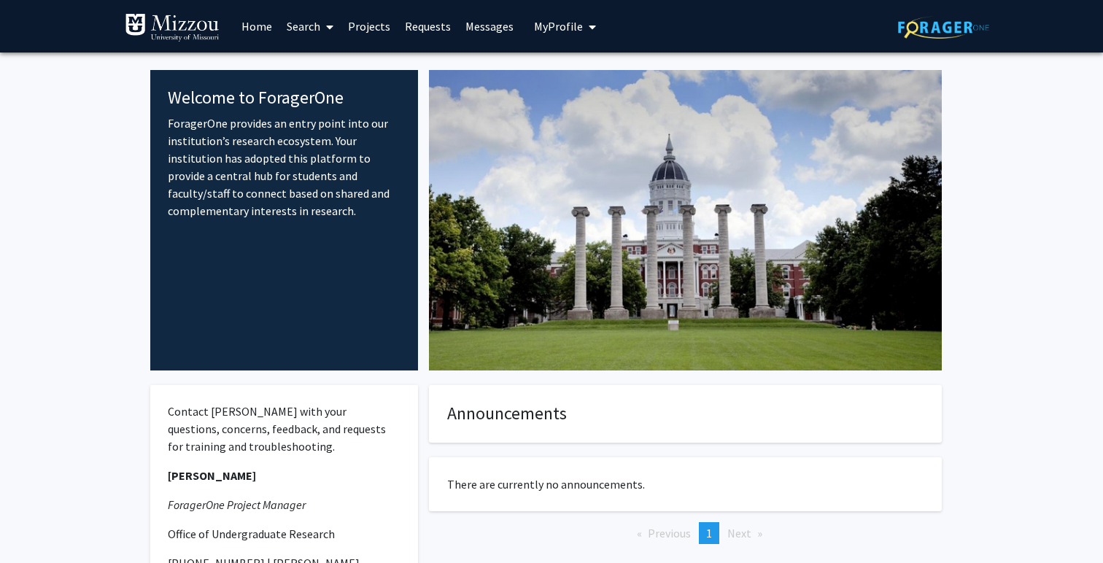
click at [315, 24] on link "Search" at bounding box center [309, 26] width 61 height 51
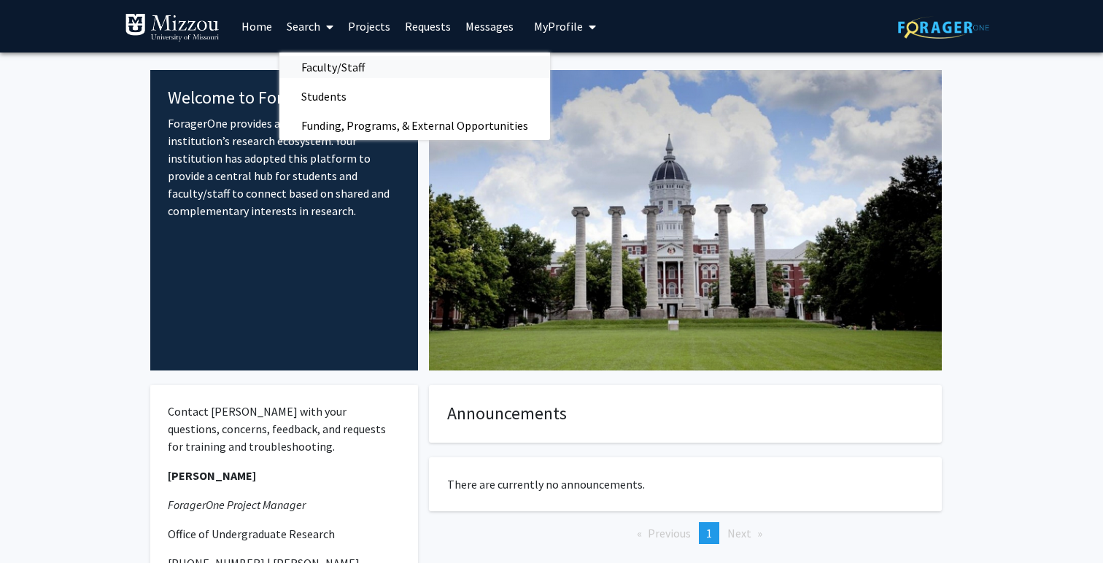
click at [322, 62] on span "Faculty/Staff" at bounding box center [332, 67] width 107 height 29
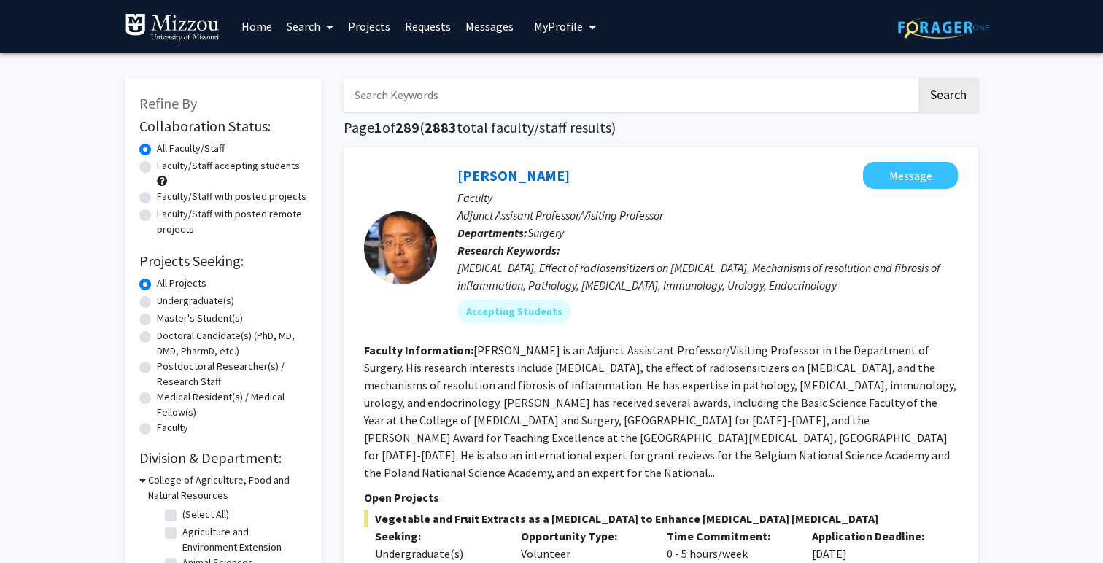
click at [157, 300] on label "Undergraduate(s)" at bounding box center [195, 300] width 77 height 15
click at [157, 300] on input "Undergraduate(s)" at bounding box center [161, 297] width 9 height 9
radio input "true"
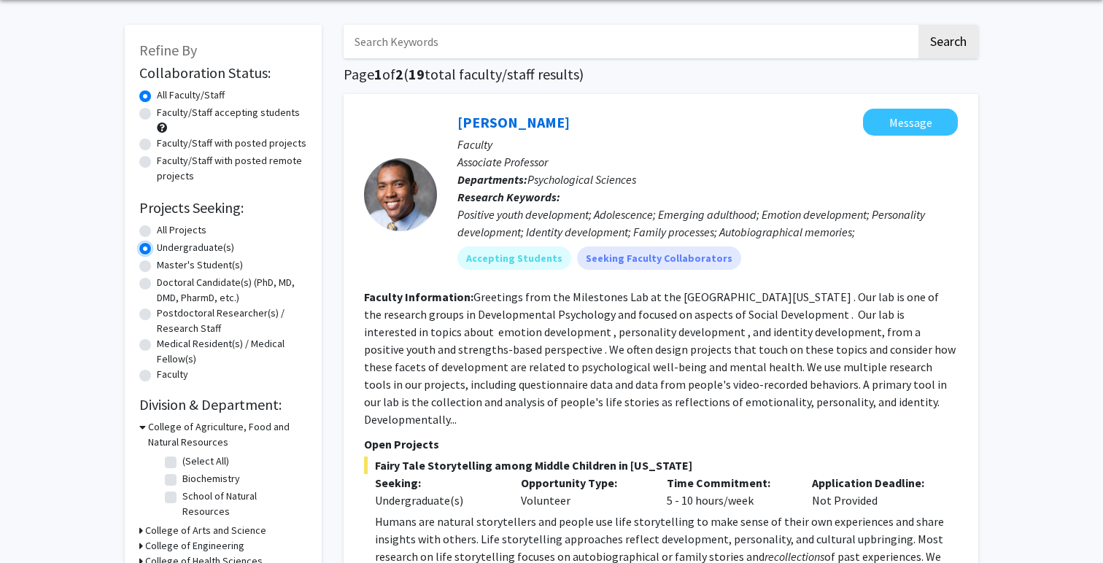
scroll to position [35, 0]
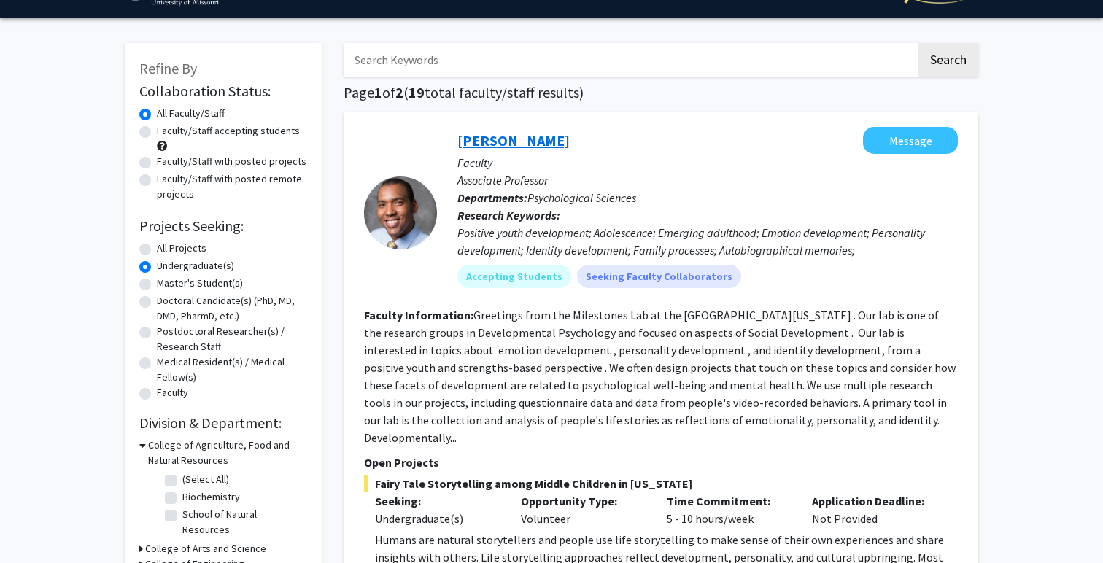
click at [519, 137] on link "[PERSON_NAME]" at bounding box center [513, 140] width 112 height 18
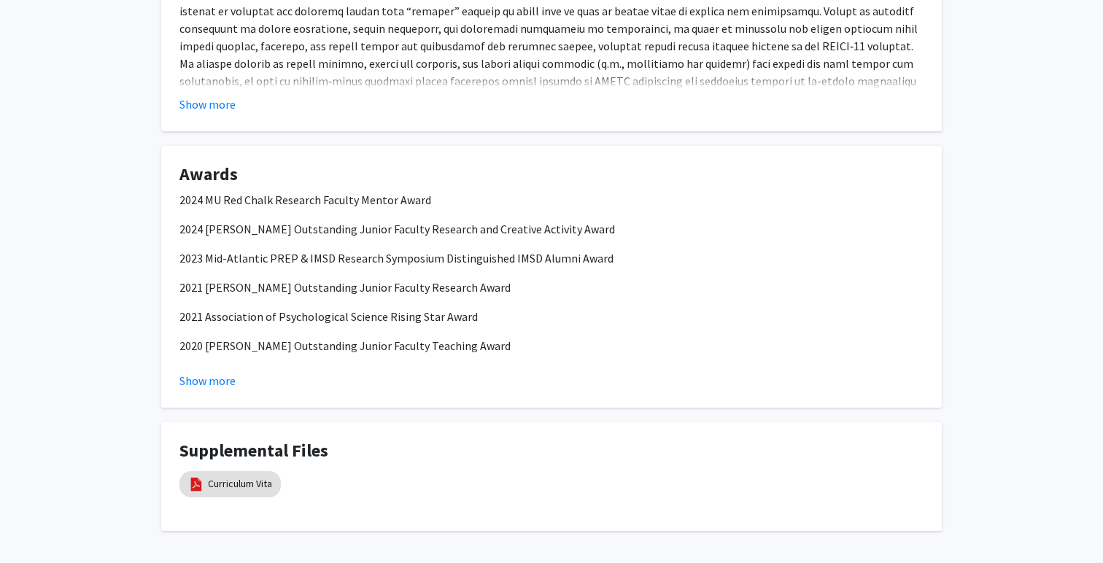
scroll to position [1332, 0]
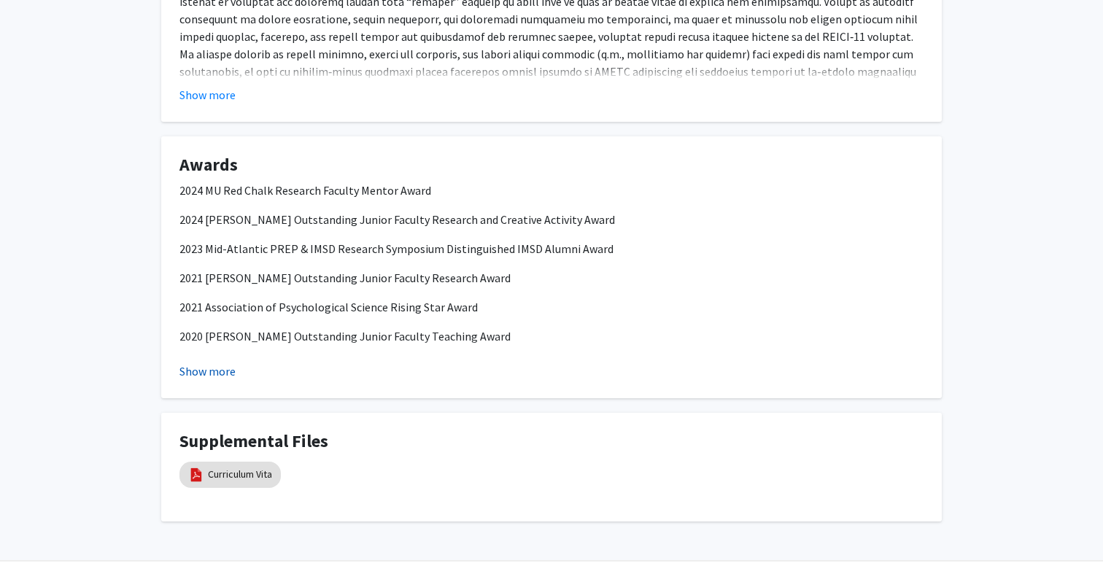
click at [223, 362] on button "Show more" at bounding box center [207, 371] width 56 height 18
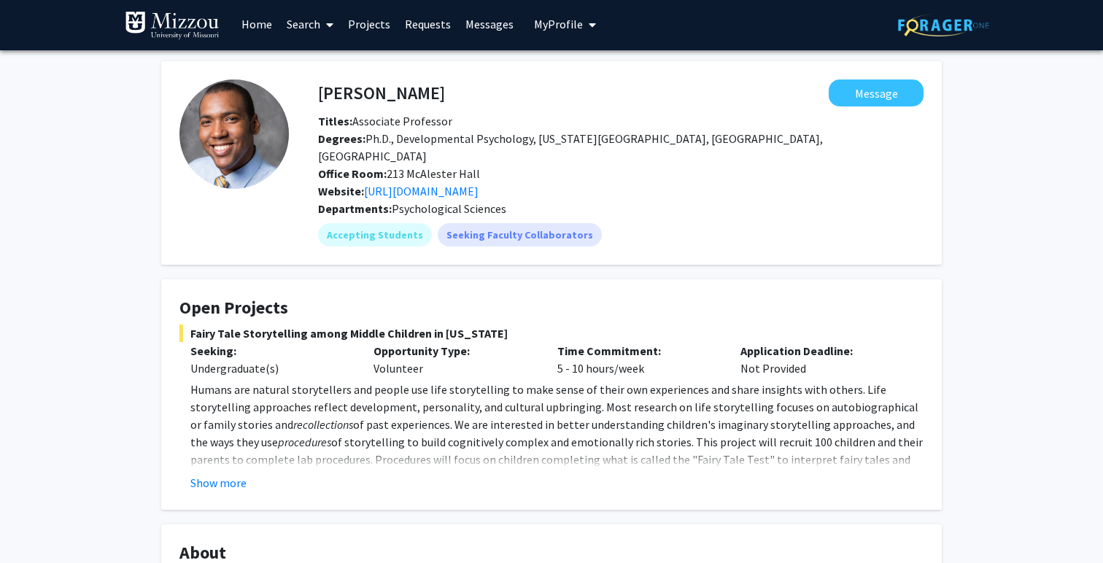
scroll to position [0, 0]
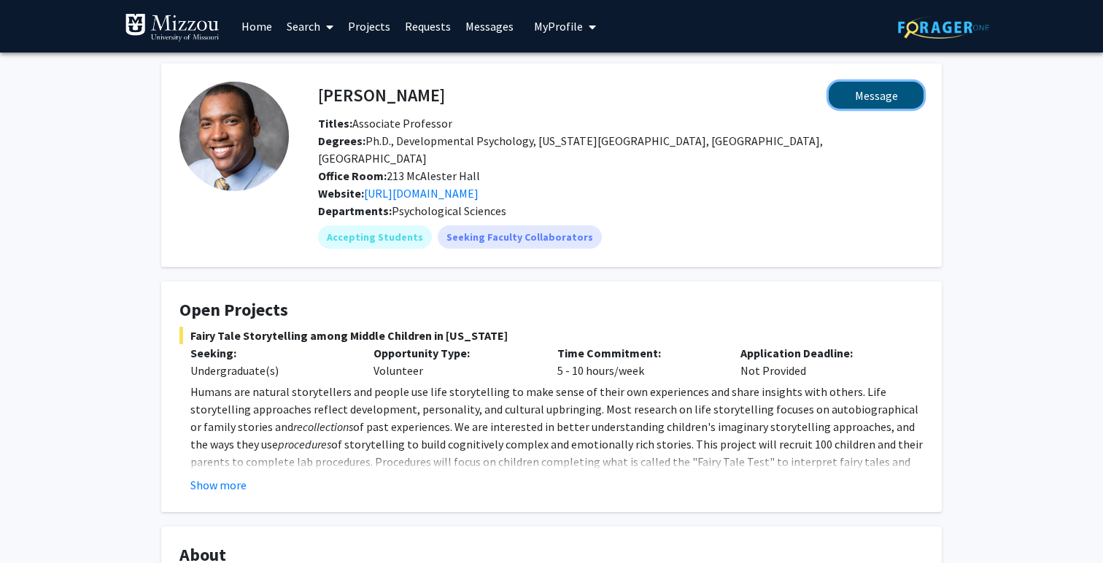
click at [850, 97] on button "Message" at bounding box center [875, 95] width 95 height 27
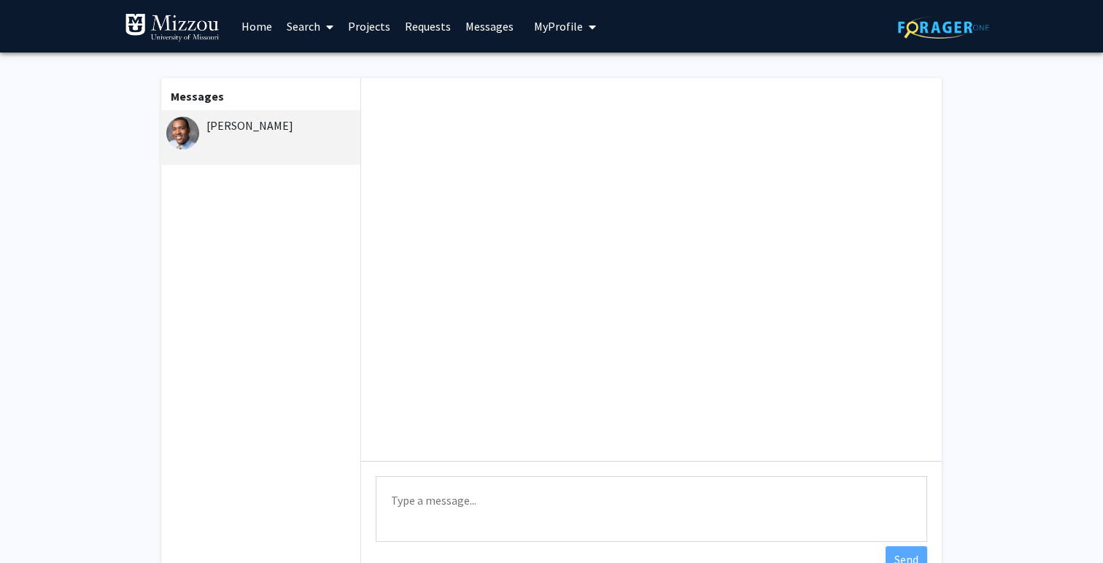
click at [303, 31] on link "Search" at bounding box center [309, 26] width 61 height 51
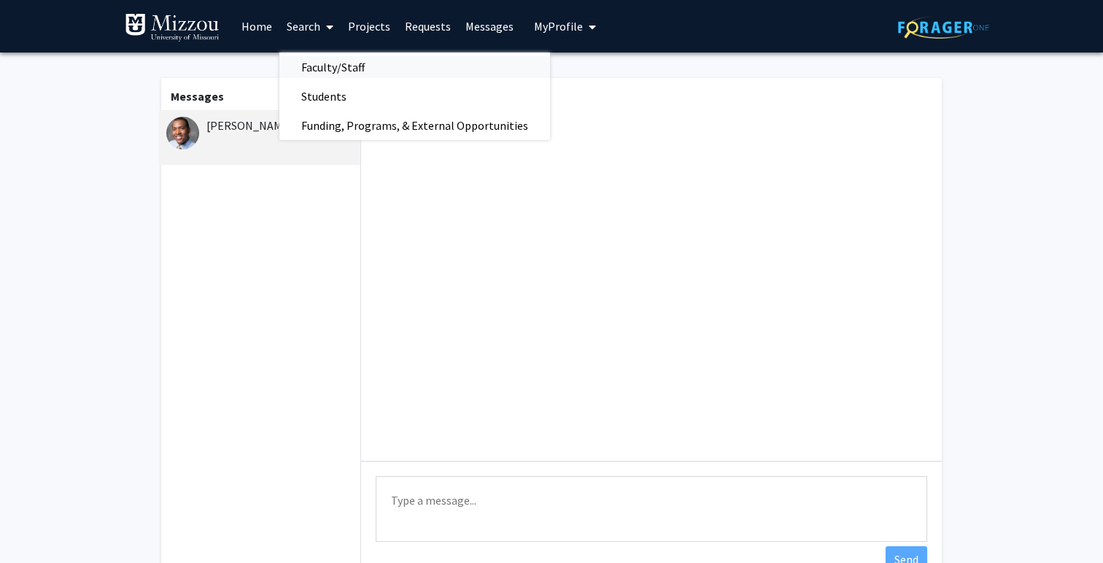
click at [322, 68] on span "Faculty/Staff" at bounding box center [332, 67] width 107 height 29
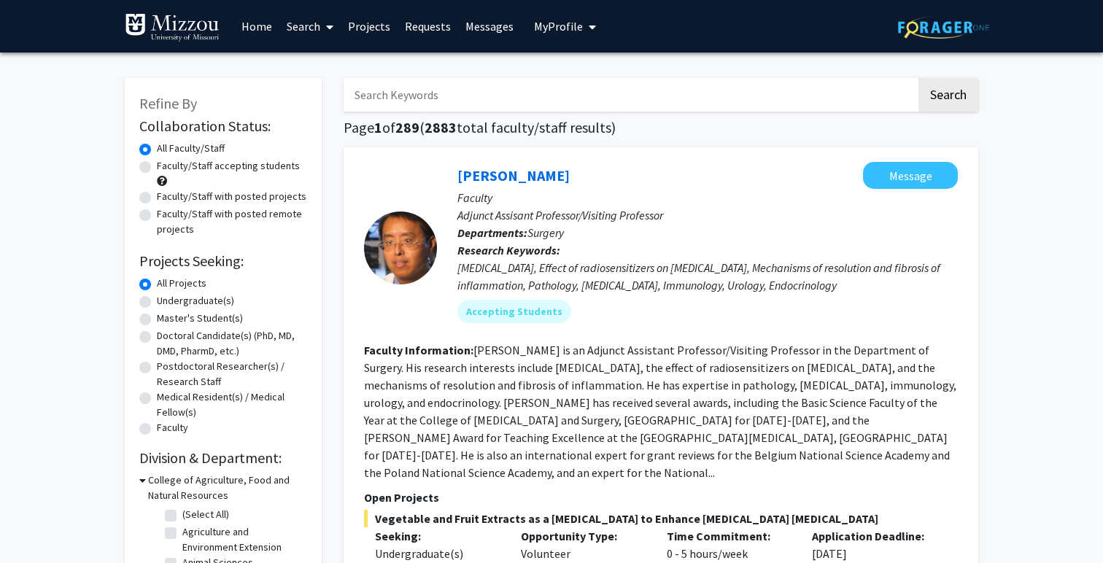
click at [476, 29] on link "Messages" at bounding box center [489, 26] width 63 height 51
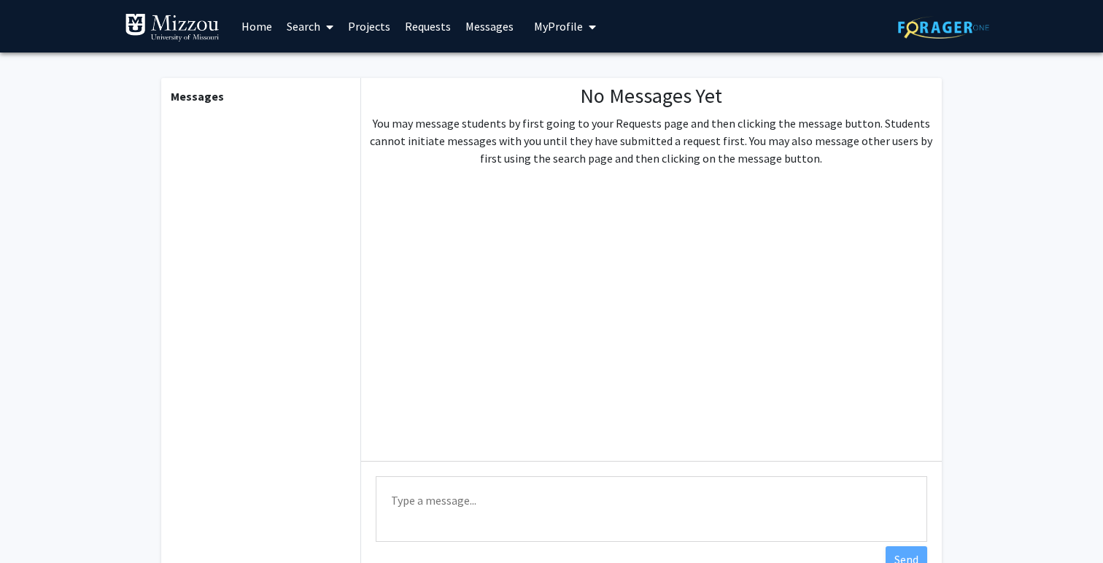
click at [311, 29] on link "Search" at bounding box center [309, 26] width 61 height 51
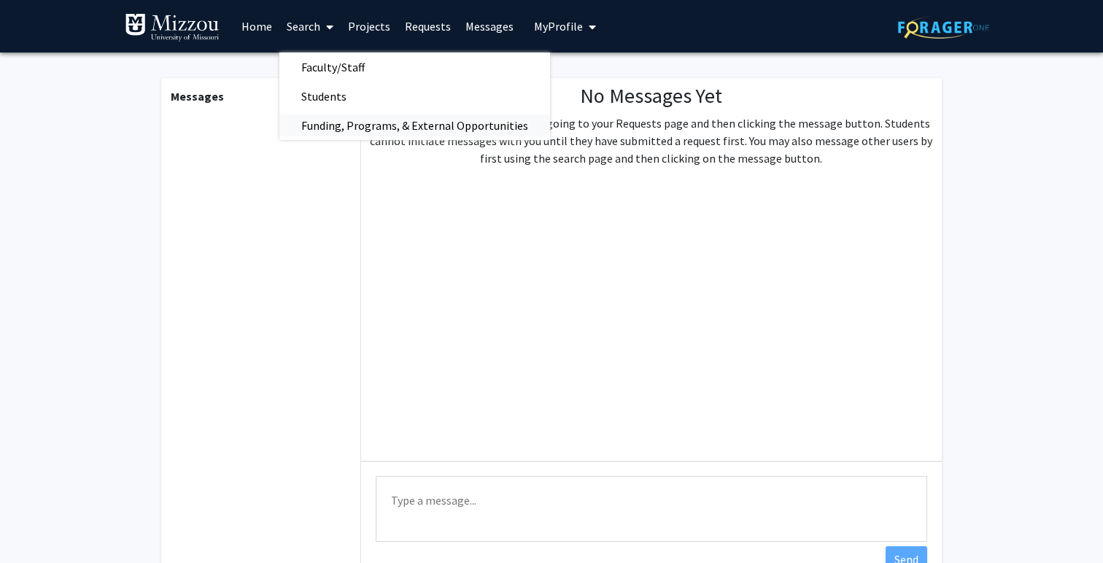
click at [329, 117] on span "Funding, Programs, & External Opportunities" at bounding box center [414, 125] width 271 height 29
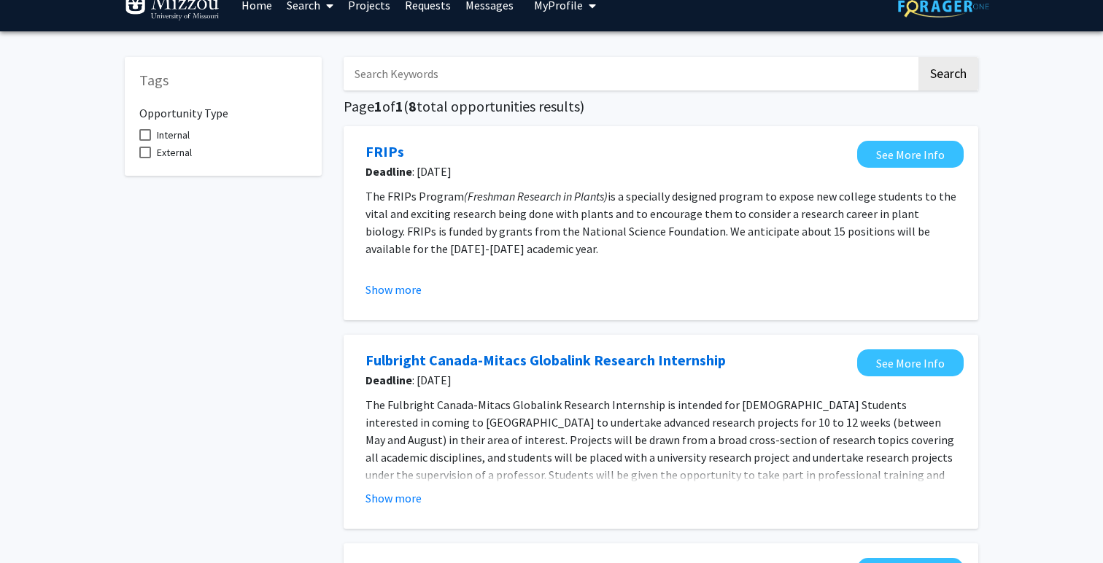
scroll to position [39, 0]
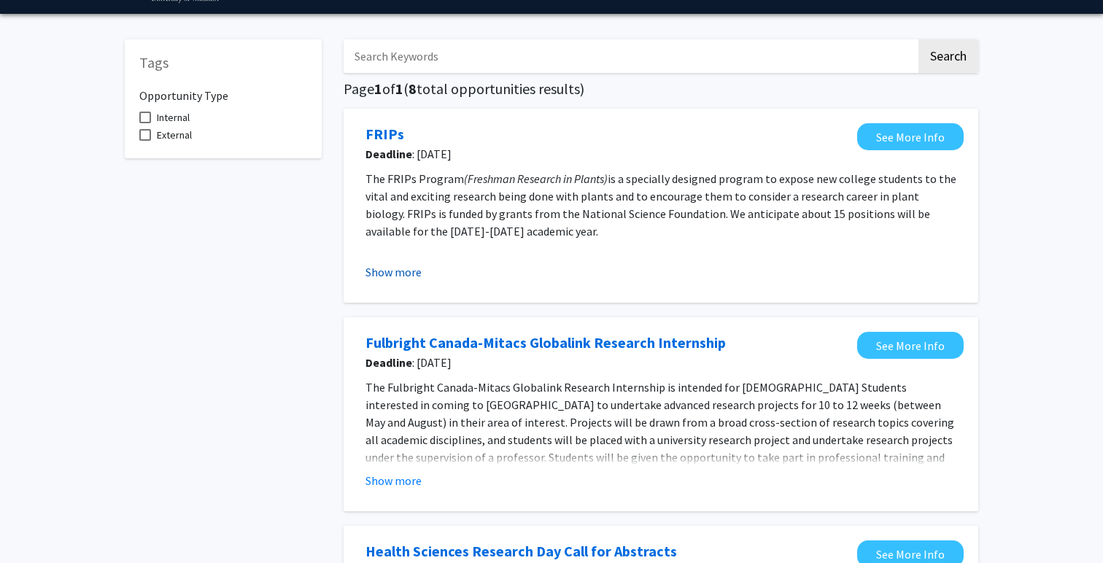
click at [397, 276] on button "Show more" at bounding box center [393, 272] width 56 height 18
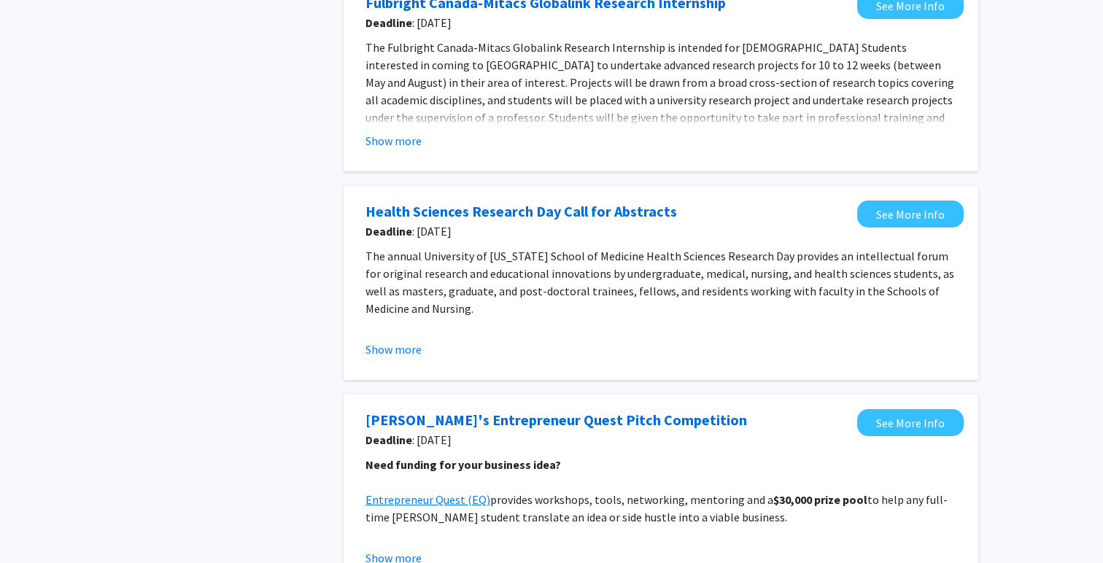
scroll to position [868, 0]
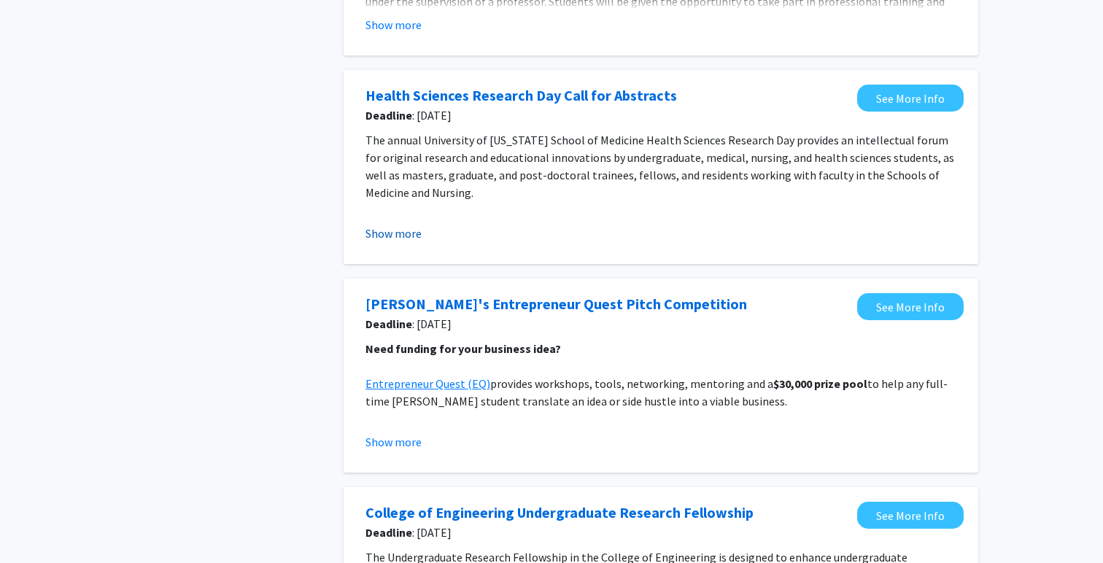
click at [409, 237] on button "Show more" at bounding box center [393, 234] width 56 height 18
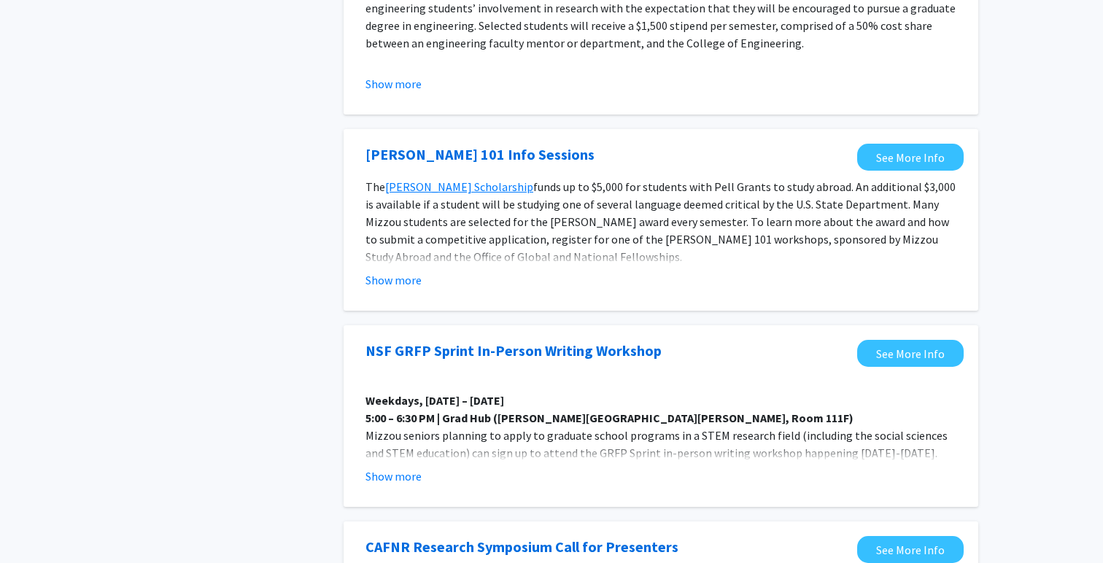
scroll to position [1600, 0]
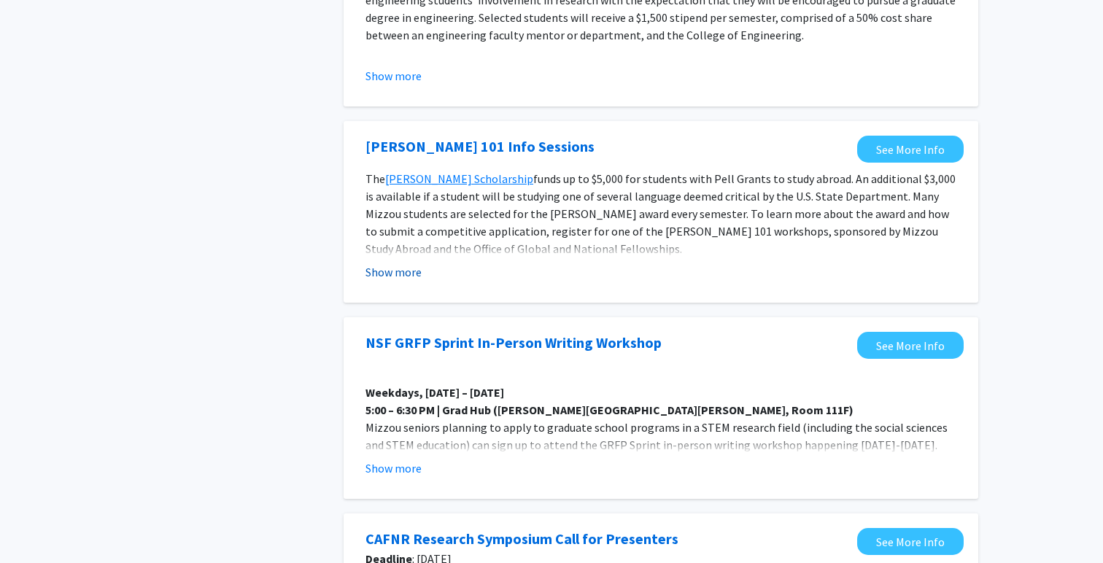
click at [397, 269] on button "Show more" at bounding box center [393, 272] width 56 height 18
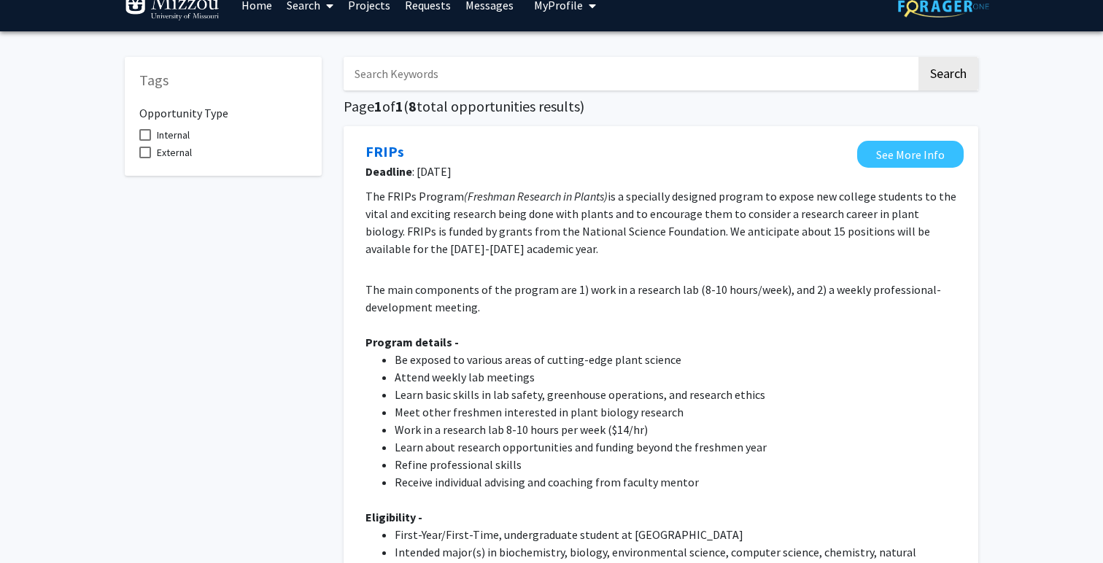
scroll to position [0, 0]
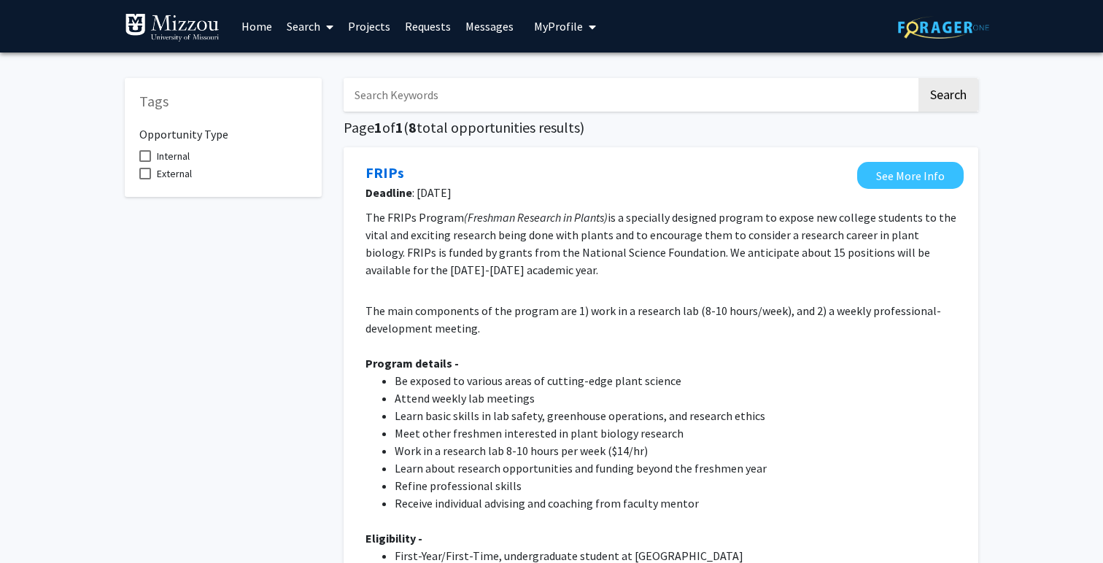
click at [255, 35] on link "Home" at bounding box center [256, 26] width 45 height 51
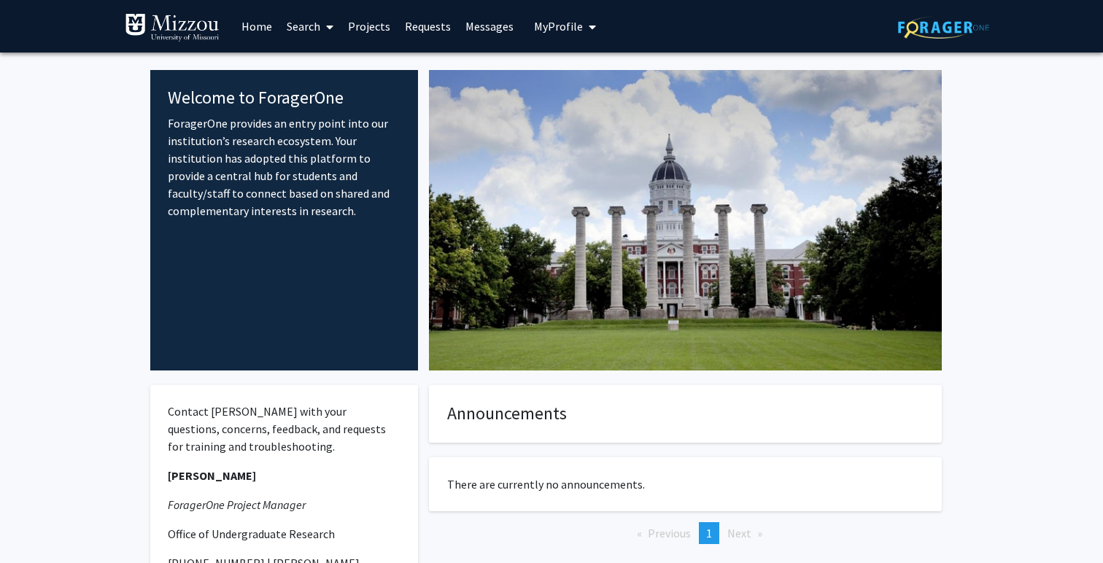
click at [314, 30] on link "Search" at bounding box center [309, 26] width 61 height 51
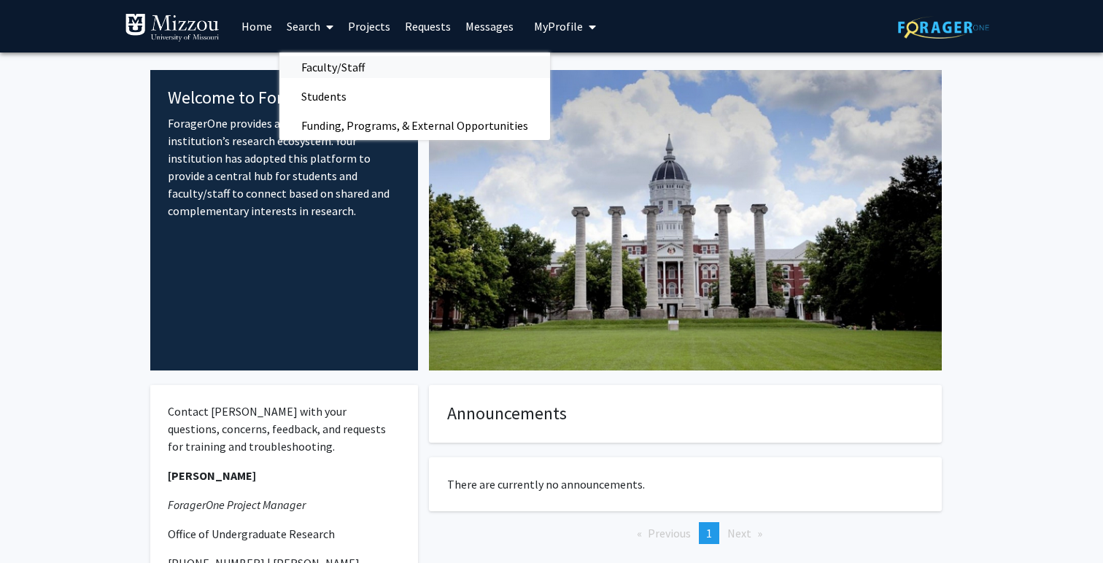
click at [311, 60] on span "Faculty/Staff" at bounding box center [332, 67] width 107 height 29
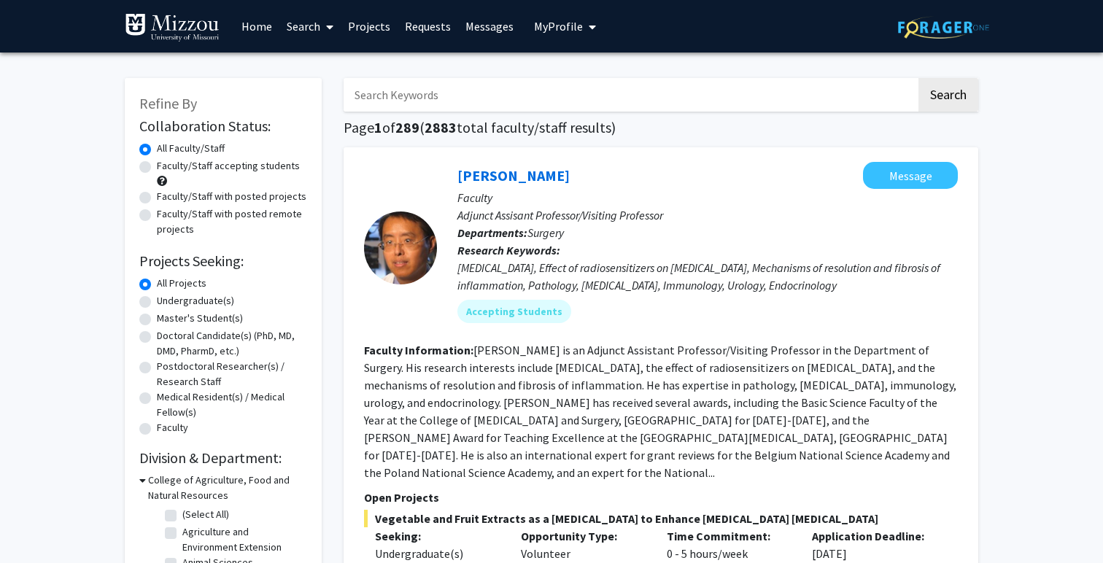
click at [157, 299] on label "Undergraduate(s)" at bounding box center [195, 300] width 77 height 15
click at [157, 299] on input "Undergraduate(s)" at bounding box center [161, 297] width 9 height 9
radio input "true"
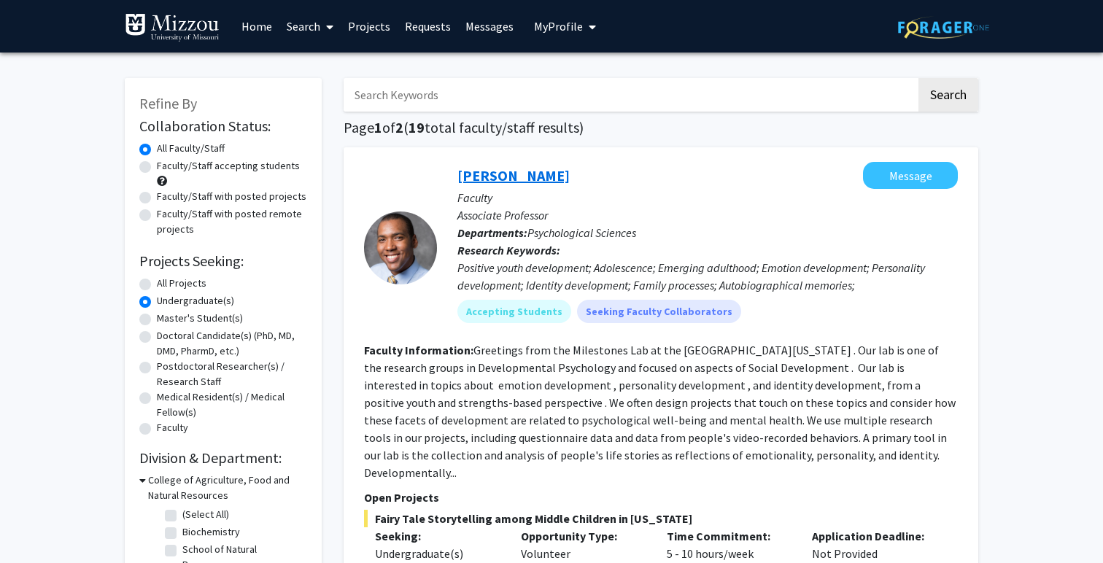
click at [497, 171] on link "[PERSON_NAME]" at bounding box center [513, 175] width 112 height 18
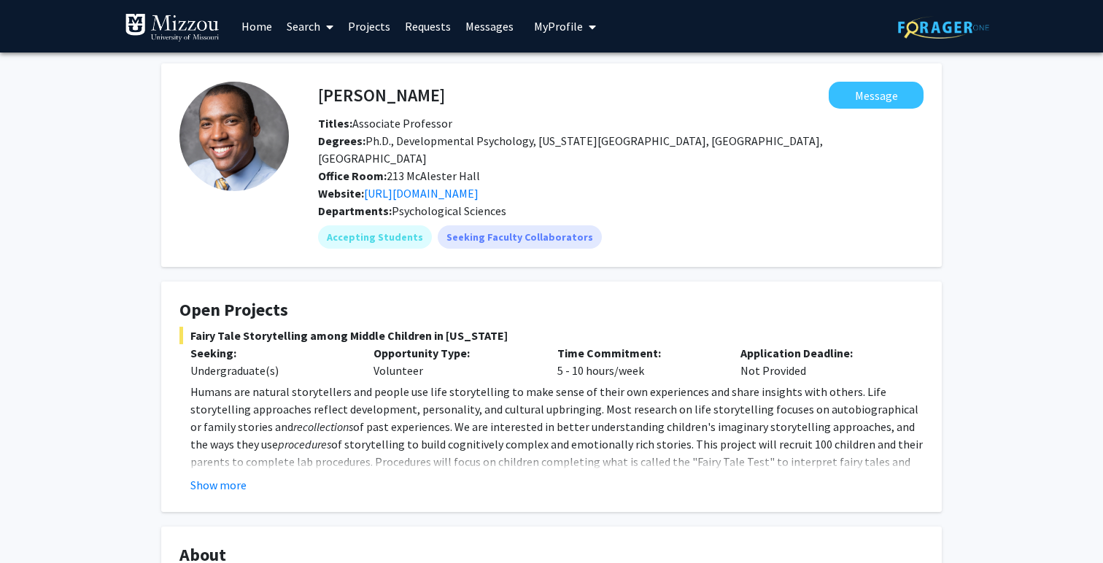
click at [247, 26] on link "Home" at bounding box center [256, 26] width 45 height 51
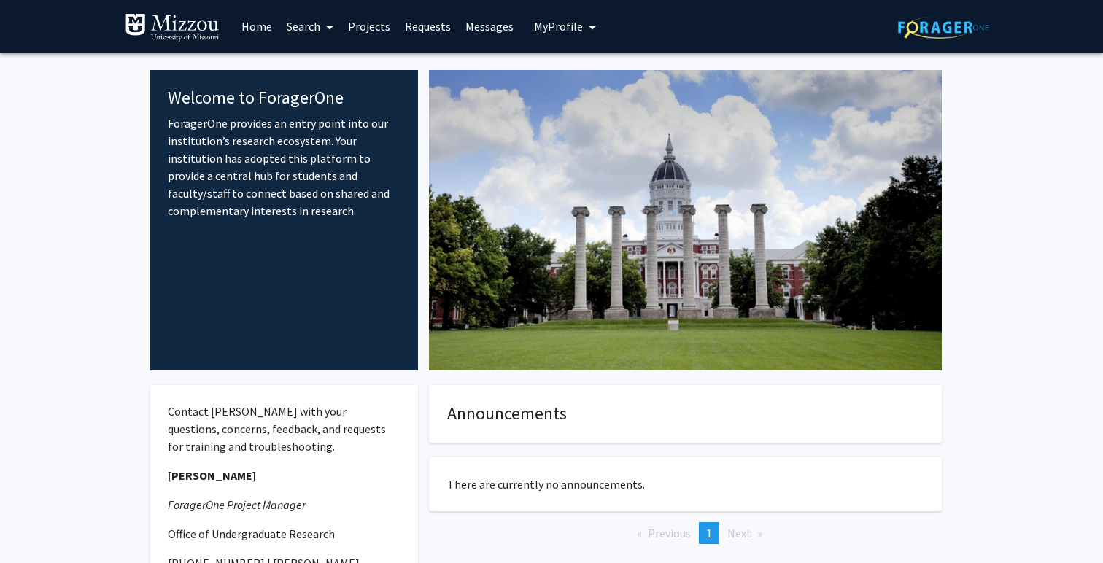
click at [299, 26] on link "Search" at bounding box center [309, 26] width 61 height 51
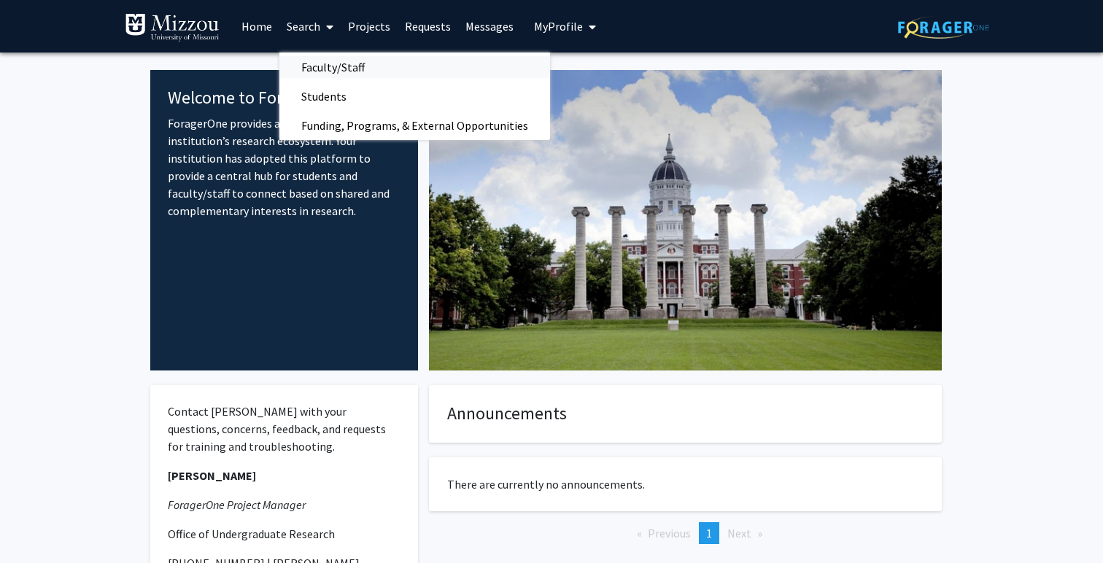
click at [338, 64] on span "Faculty/Staff" at bounding box center [332, 67] width 107 height 29
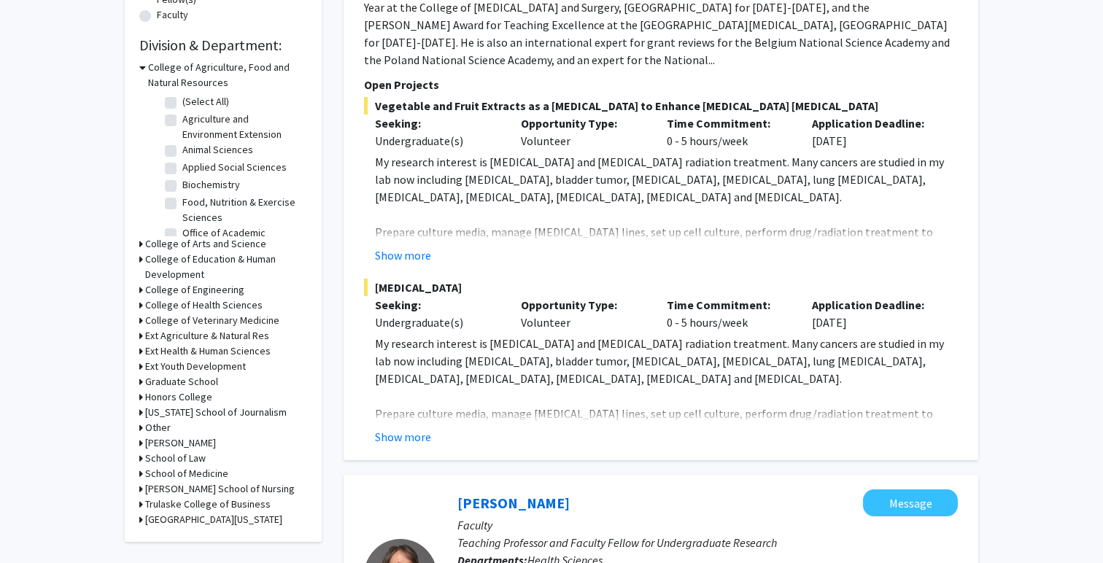
scroll to position [451, 0]
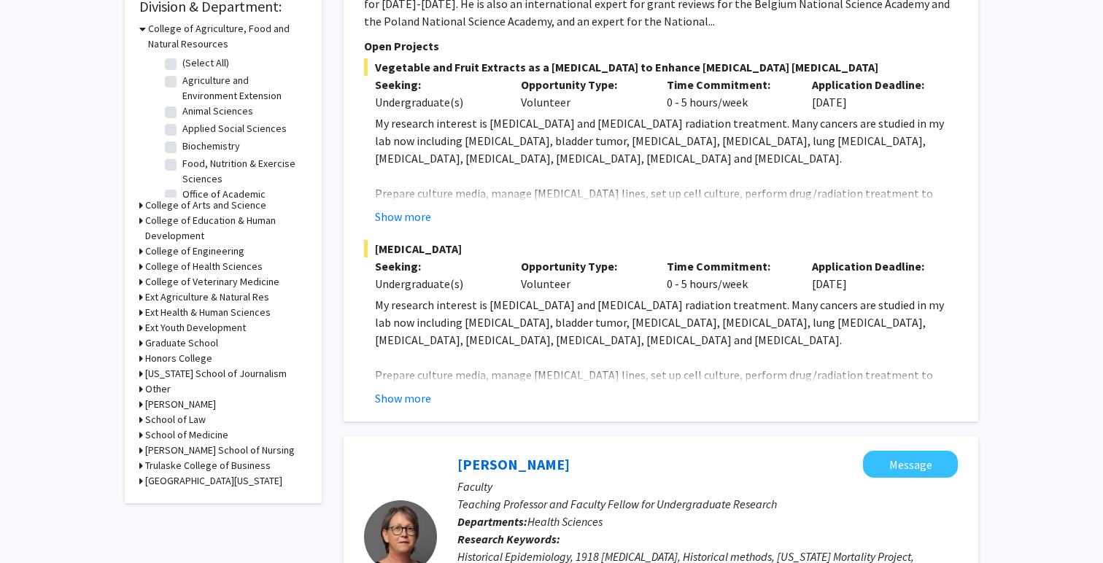
click at [139, 206] on icon at bounding box center [141, 205] width 4 height 15
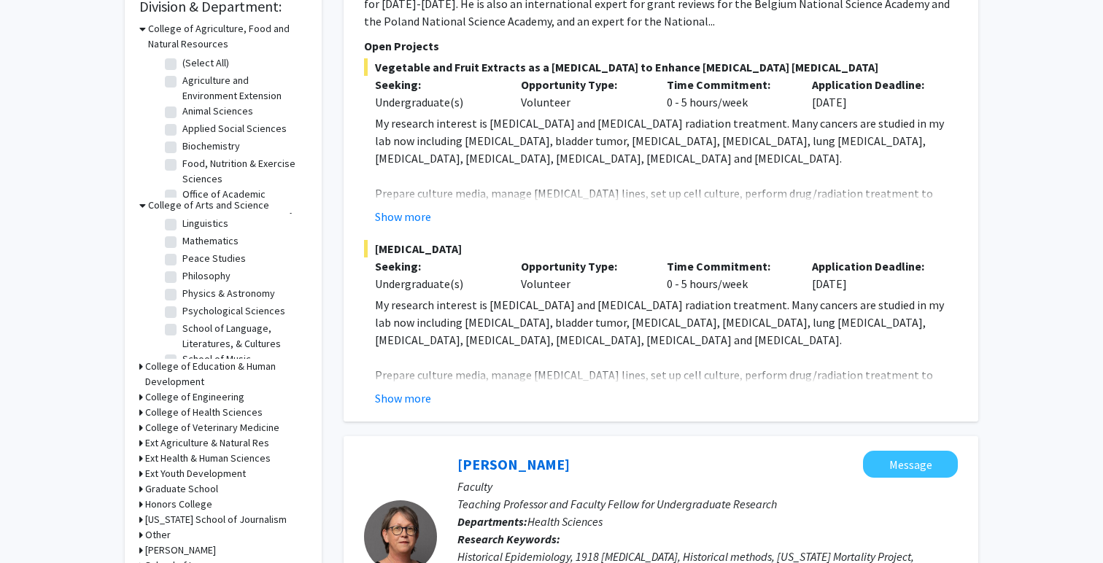
scroll to position [303, 0]
click at [143, 204] on icon at bounding box center [142, 205] width 7 height 15
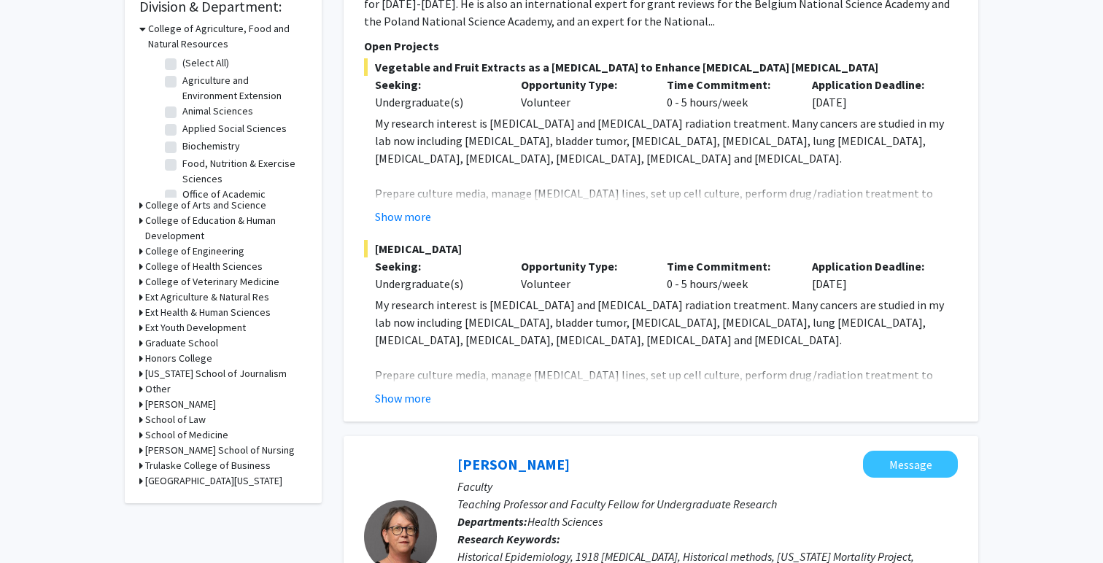
click at [142, 28] on icon at bounding box center [142, 28] width 7 height 15
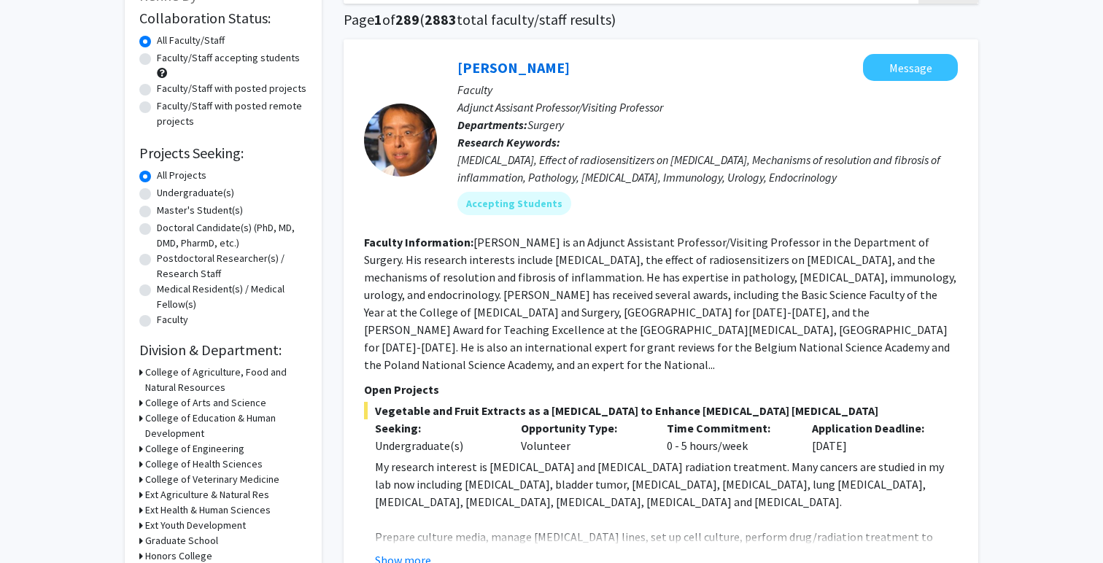
scroll to position [0, 0]
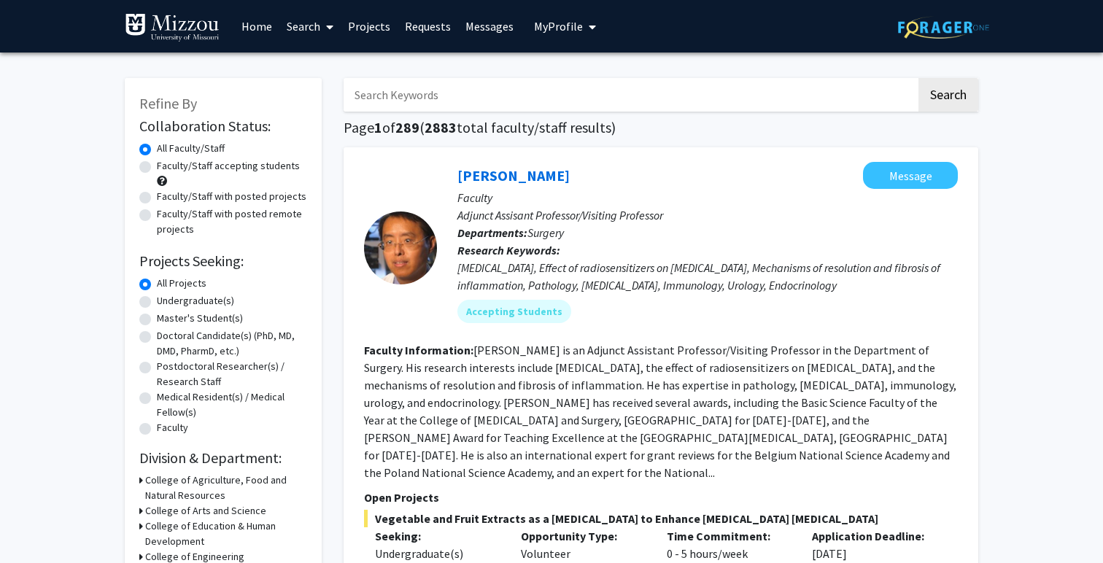
click at [248, 26] on link "Home" at bounding box center [256, 26] width 45 height 51
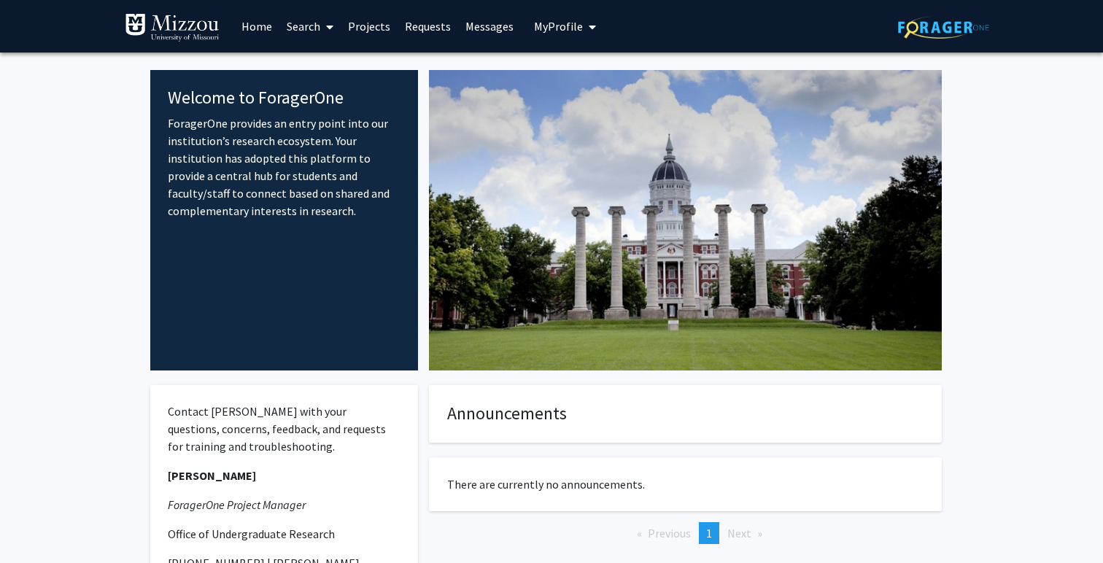
click at [319, 28] on link "Search" at bounding box center [309, 26] width 61 height 51
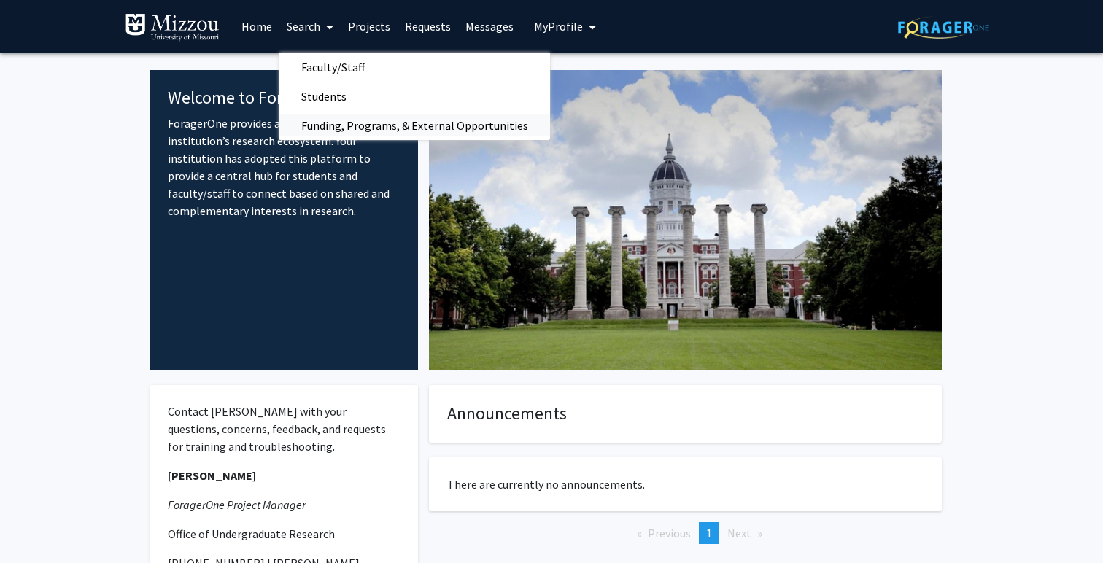
click at [330, 128] on span "Funding, Programs, & External Opportunities" at bounding box center [414, 125] width 271 height 29
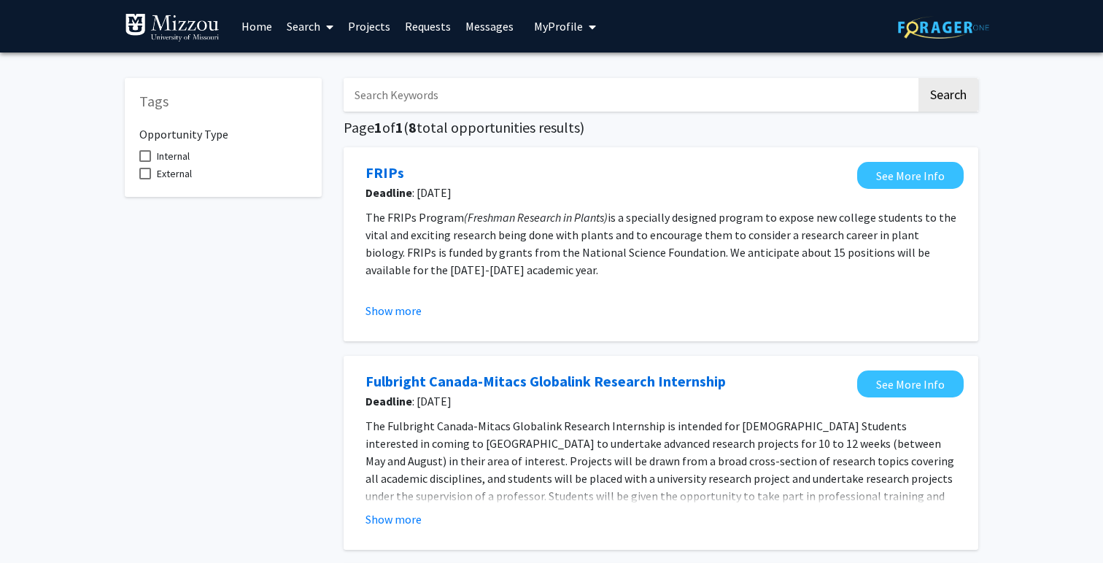
click at [300, 31] on link "Search" at bounding box center [309, 26] width 61 height 51
